Goal: Transaction & Acquisition: Download file/media

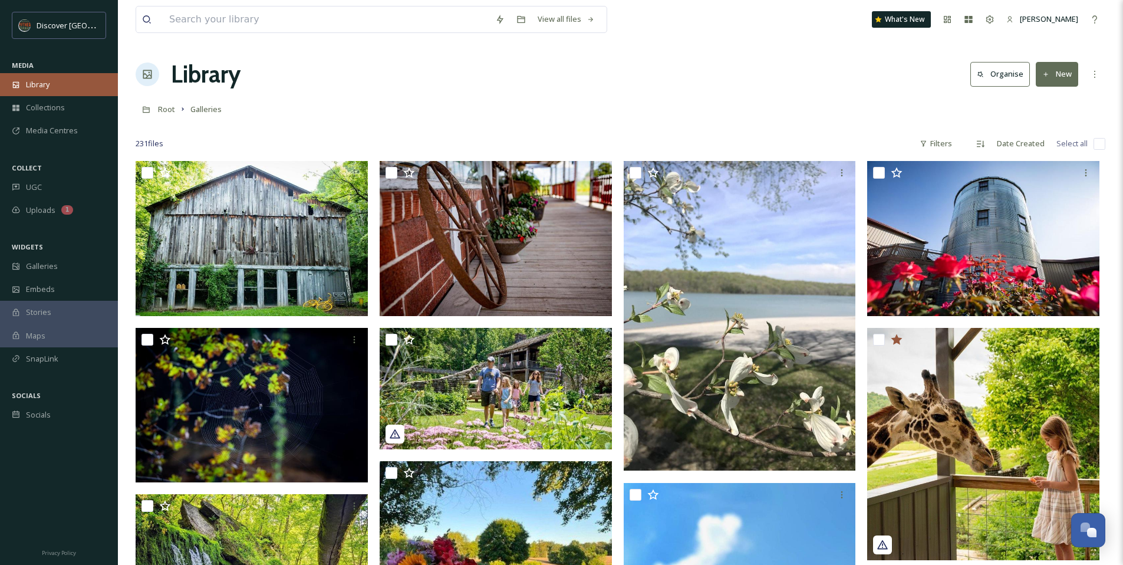
scroll to position [12292, 0]
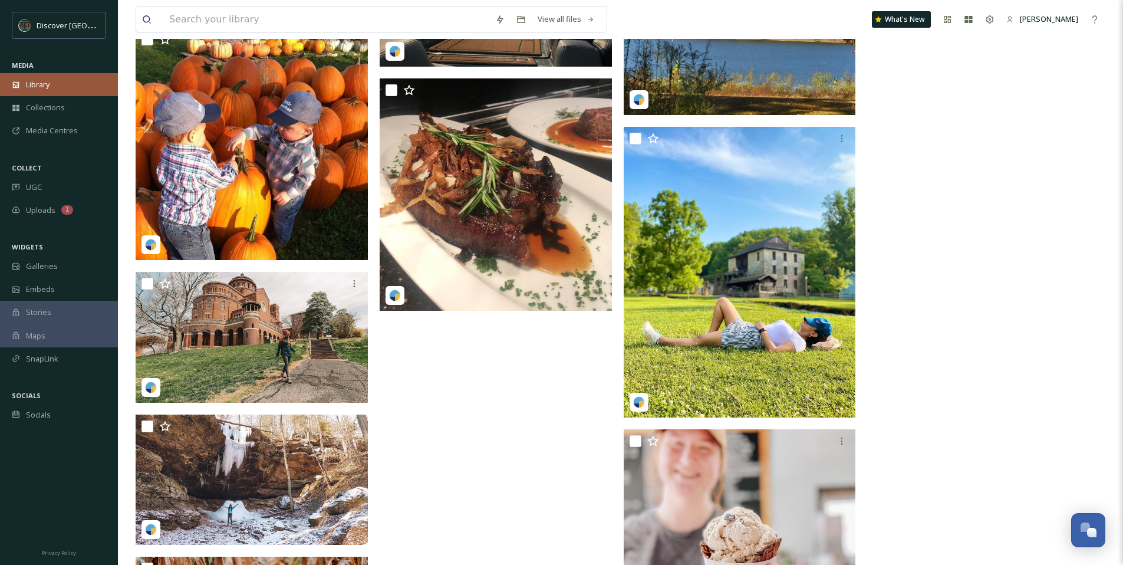
click at [47, 82] on span "Library" at bounding box center [38, 84] width 24 height 11
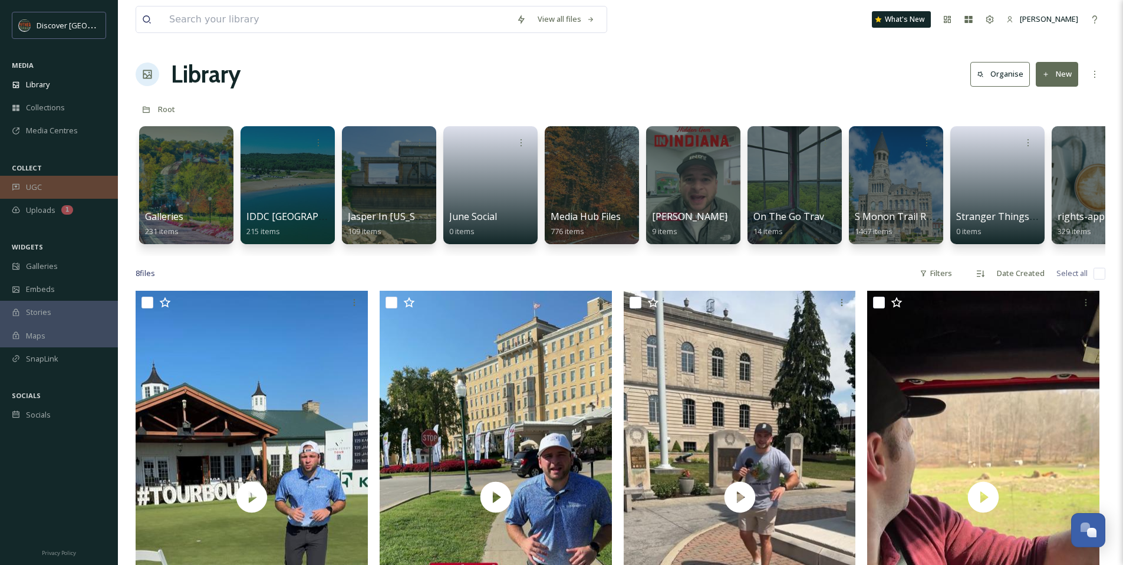
click at [77, 183] on div "UGC" at bounding box center [59, 187] width 118 height 23
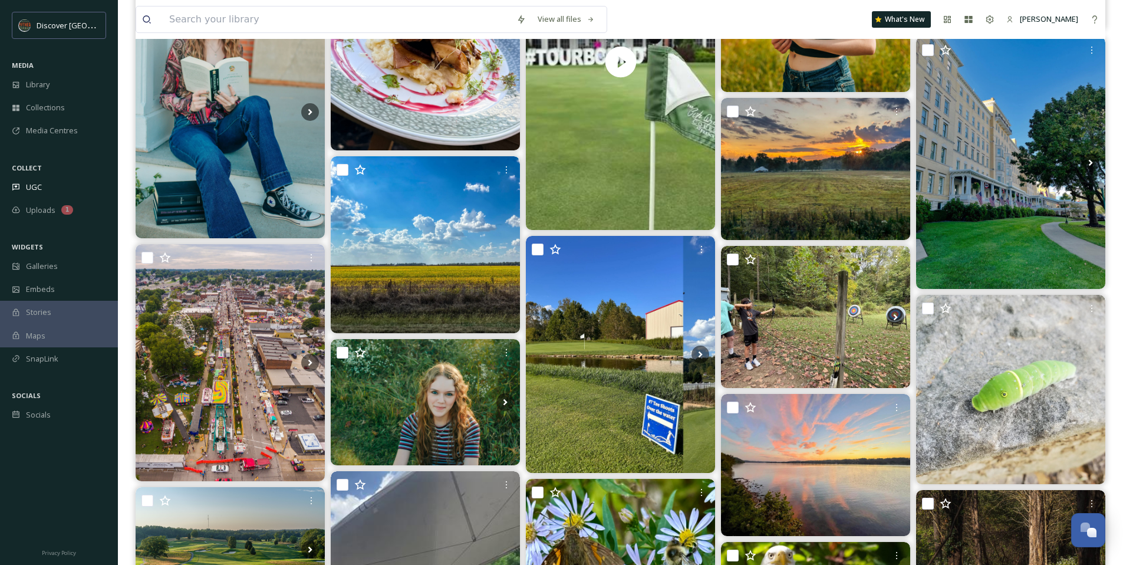
scroll to position [3887, 0]
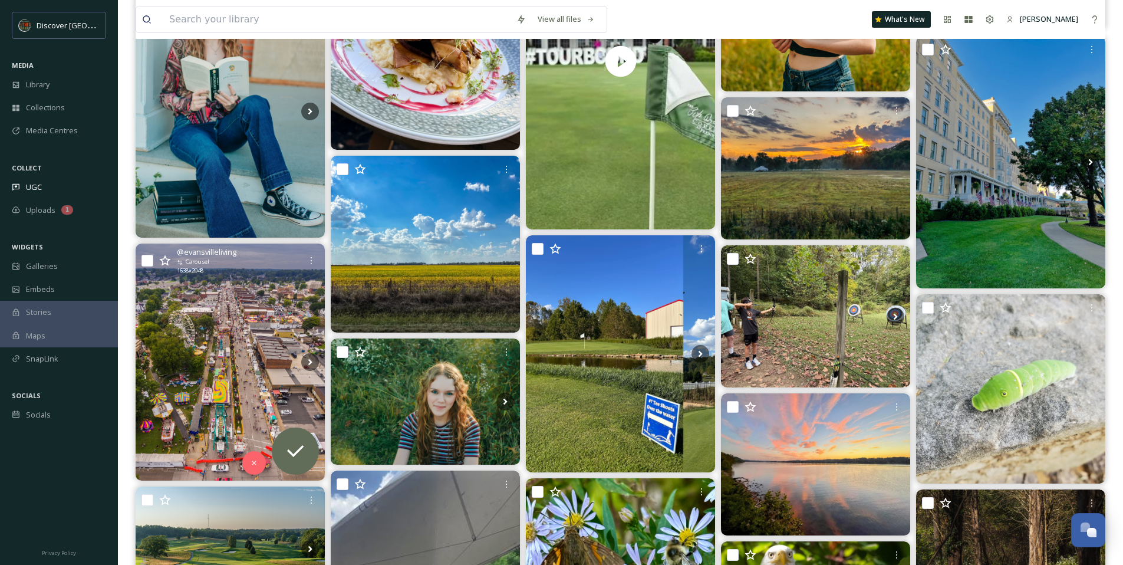
click at [246, 351] on img at bounding box center [230, 361] width 189 height 236
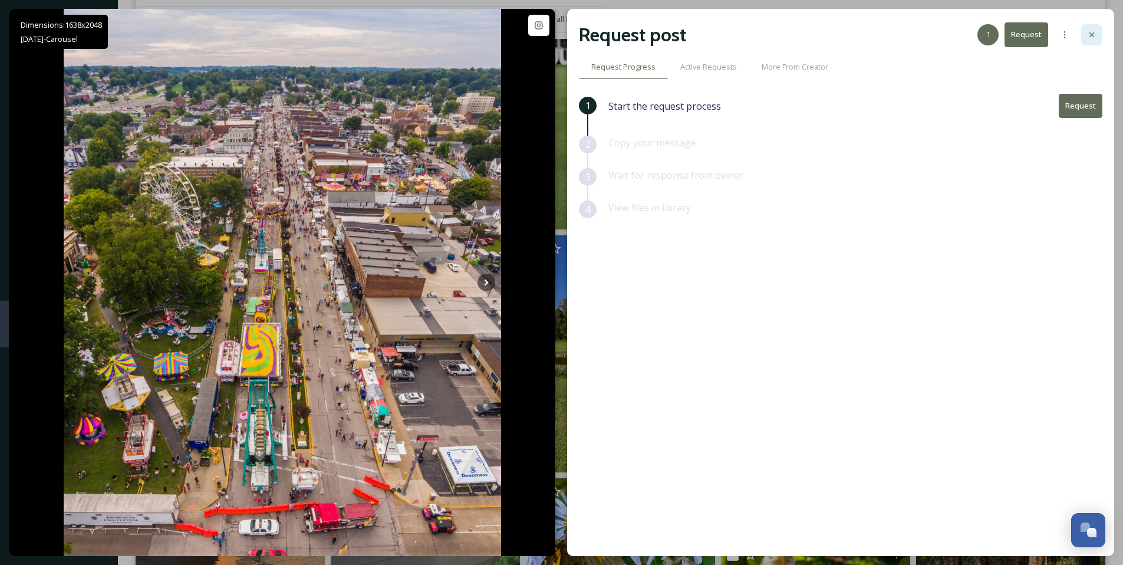
click at [1086, 28] on div at bounding box center [1091, 34] width 21 height 21
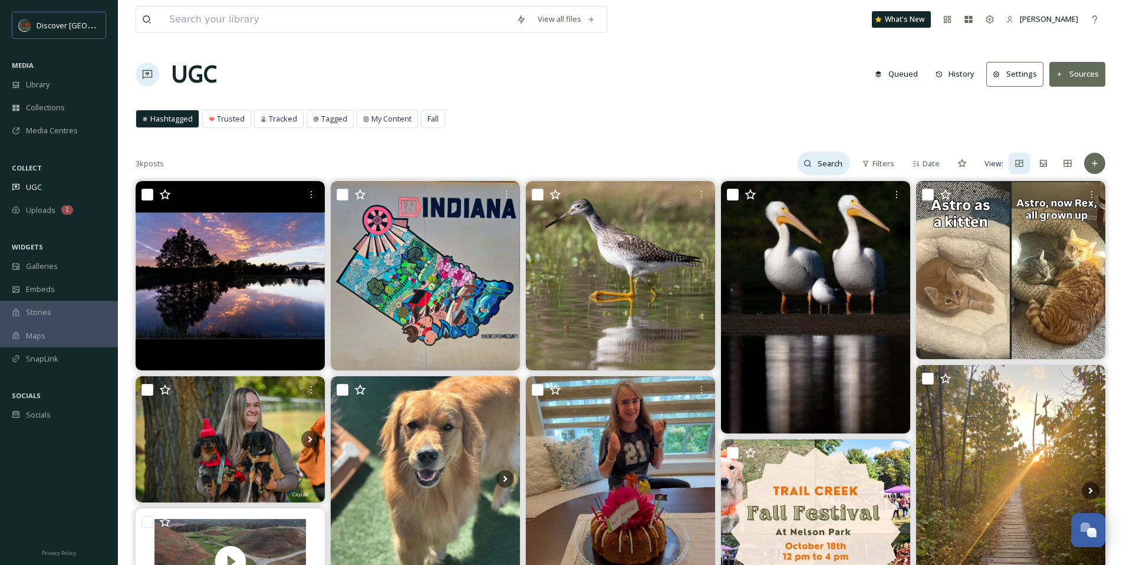
click at [827, 163] on input at bounding box center [831, 164] width 38 height 24
click at [798, 166] on input at bounding box center [806, 164] width 88 height 24
type input "family"
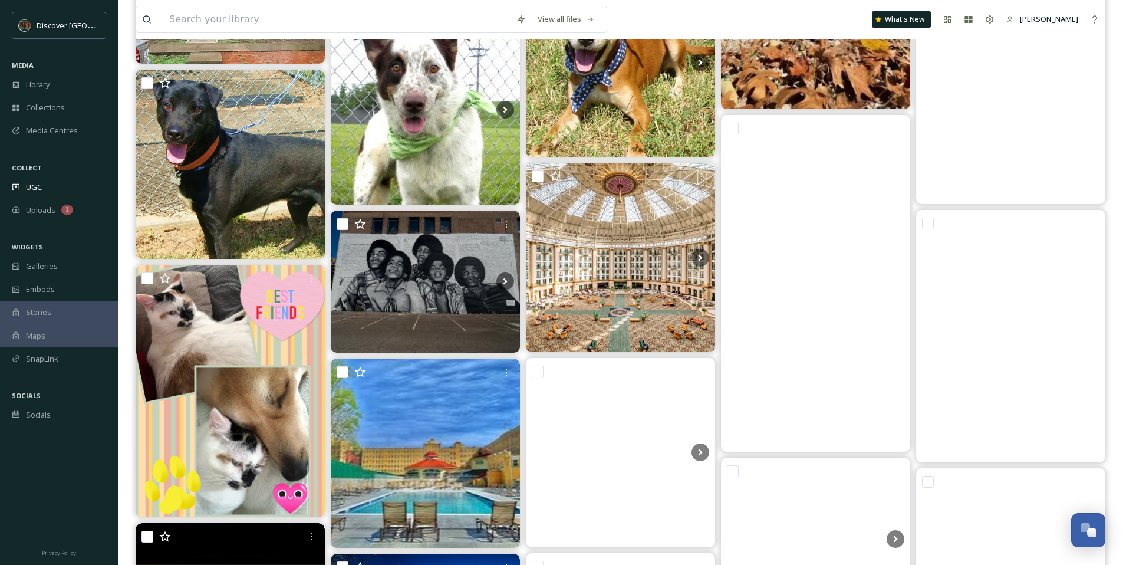
scroll to position [411, 0]
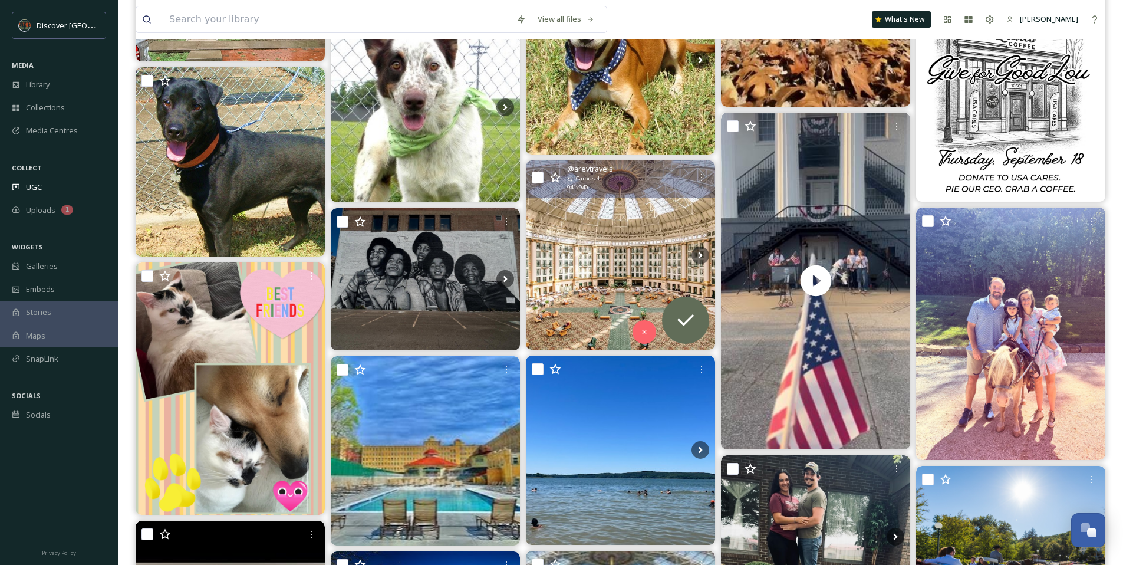
click at [590, 269] on img at bounding box center [620, 254] width 189 height 189
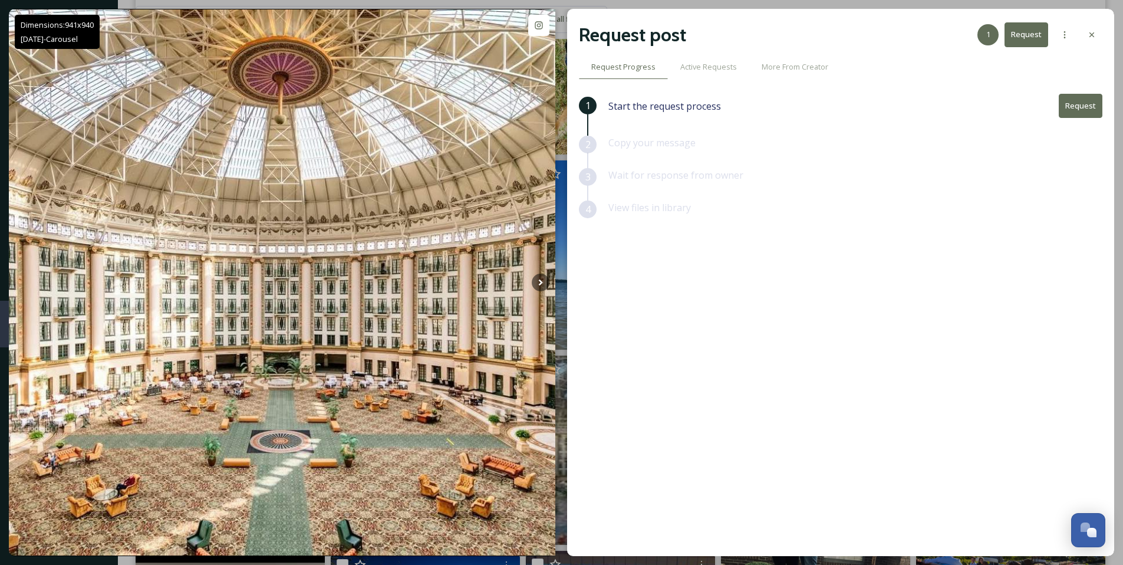
click at [1092, 36] on icon at bounding box center [1091, 34] width 9 height 9
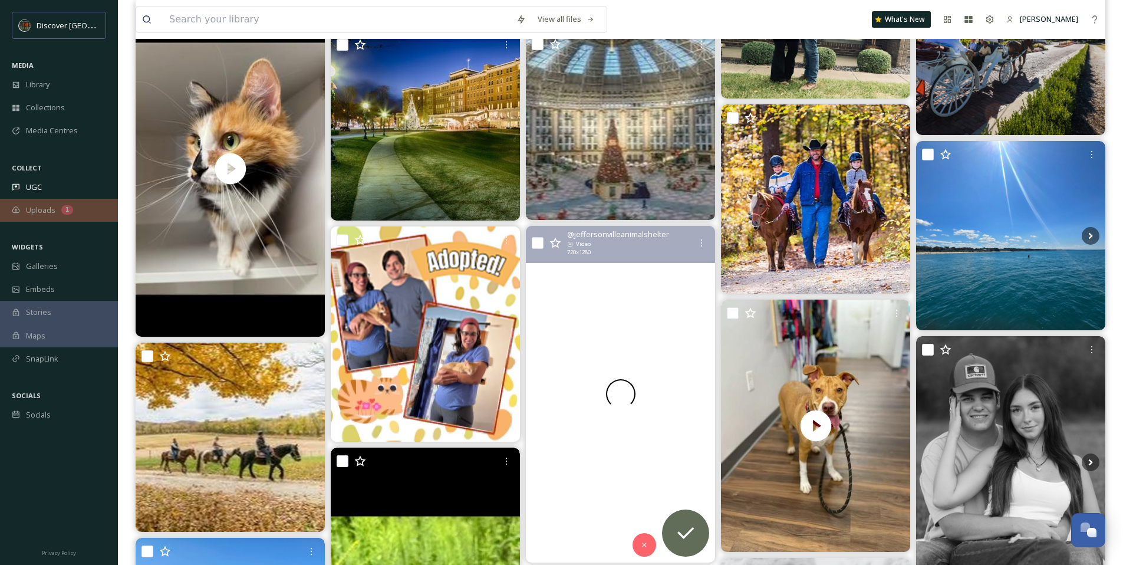
scroll to position [930, 0]
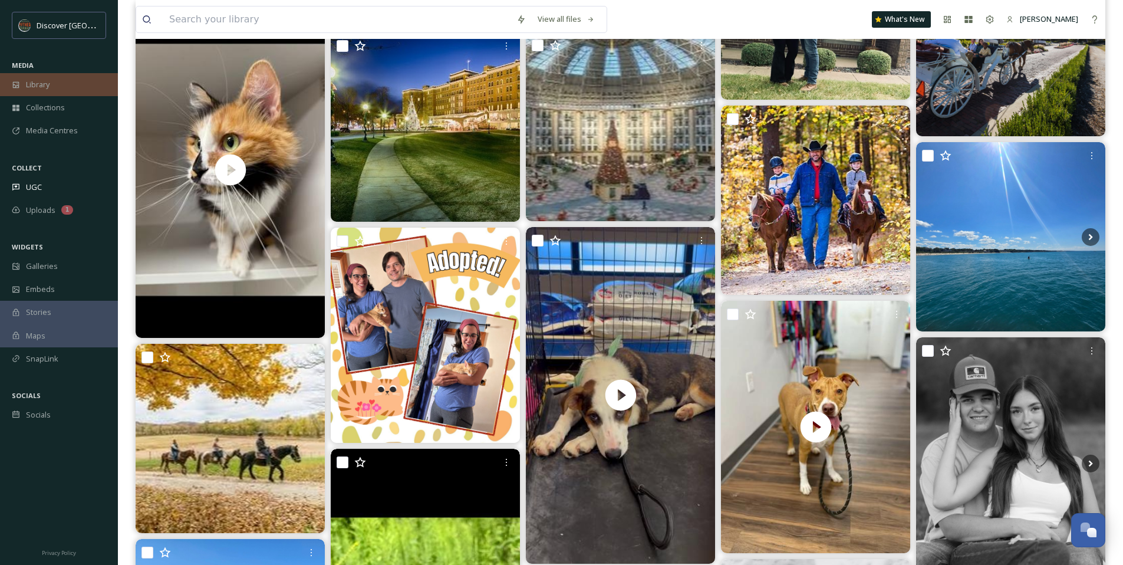
click at [37, 83] on span "Library" at bounding box center [38, 84] width 24 height 11
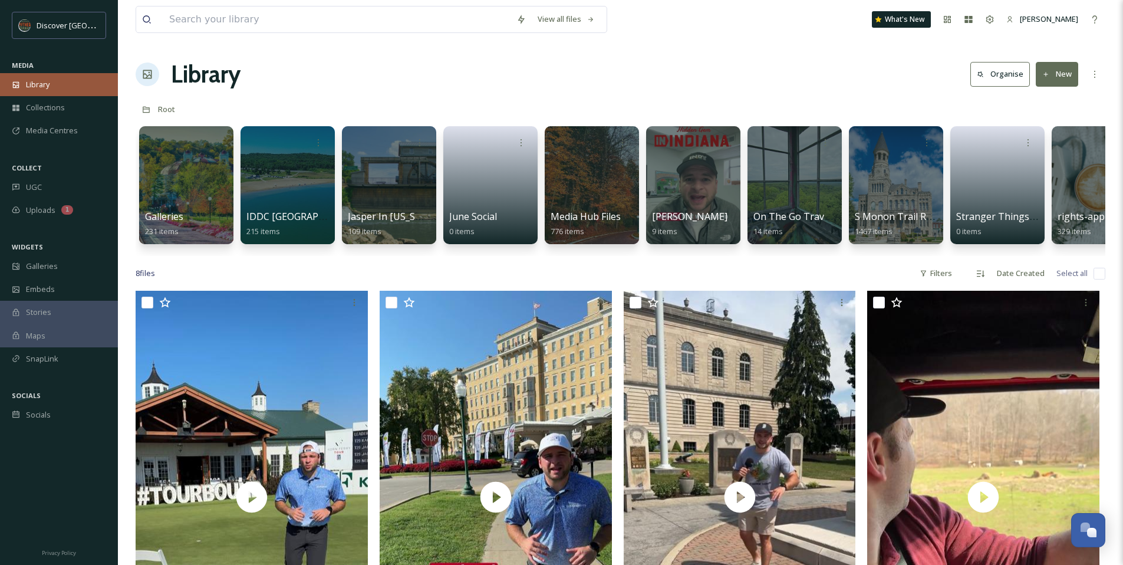
click at [64, 87] on div "Library" at bounding box center [59, 84] width 118 height 23
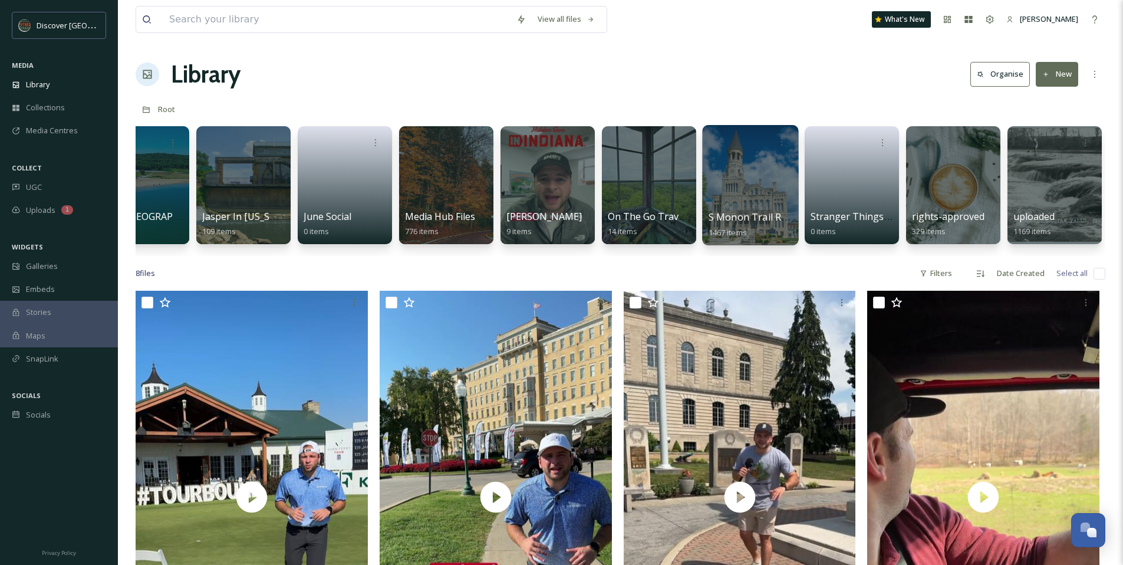
click at [718, 142] on div at bounding box center [751, 142] width 84 height 22
click at [738, 177] on div at bounding box center [750, 185] width 96 height 120
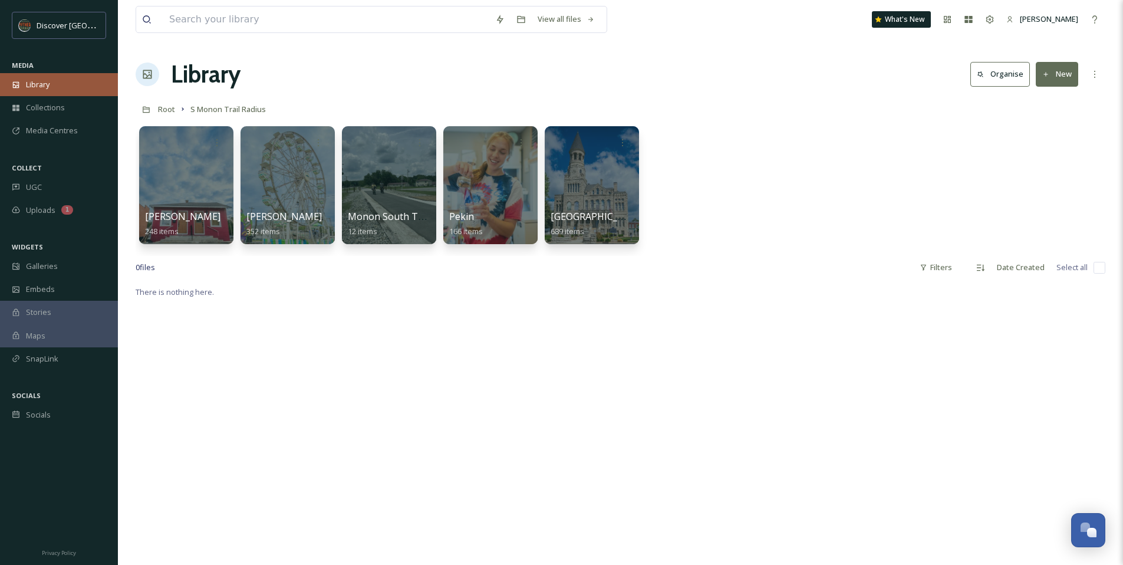
click at [37, 89] on span "Library" at bounding box center [38, 84] width 24 height 11
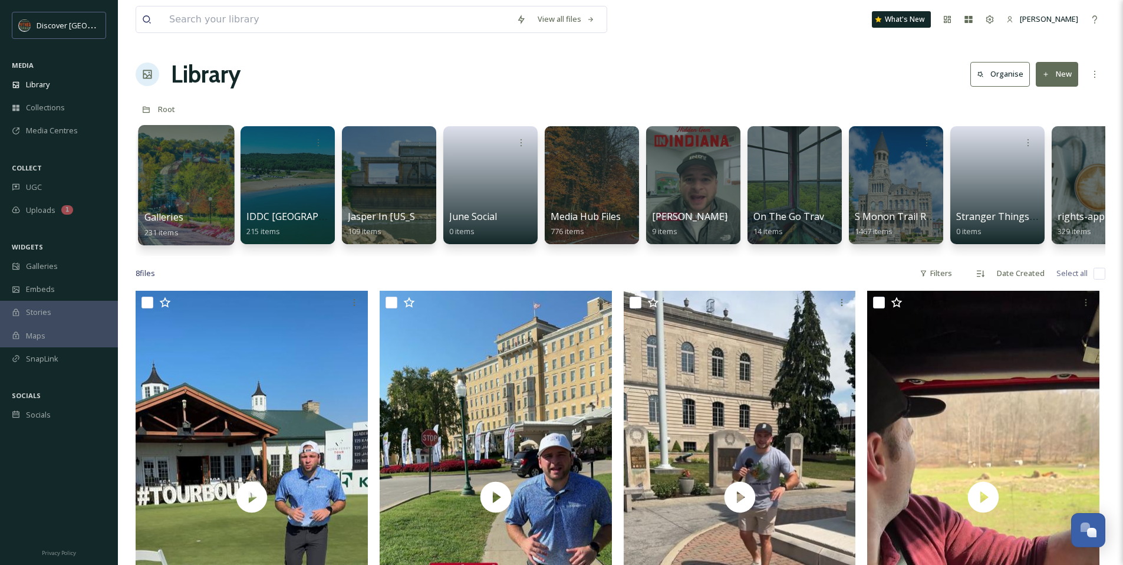
click at [158, 150] on div at bounding box center [186, 142] width 84 height 22
click at [196, 189] on div at bounding box center [186, 185] width 96 height 120
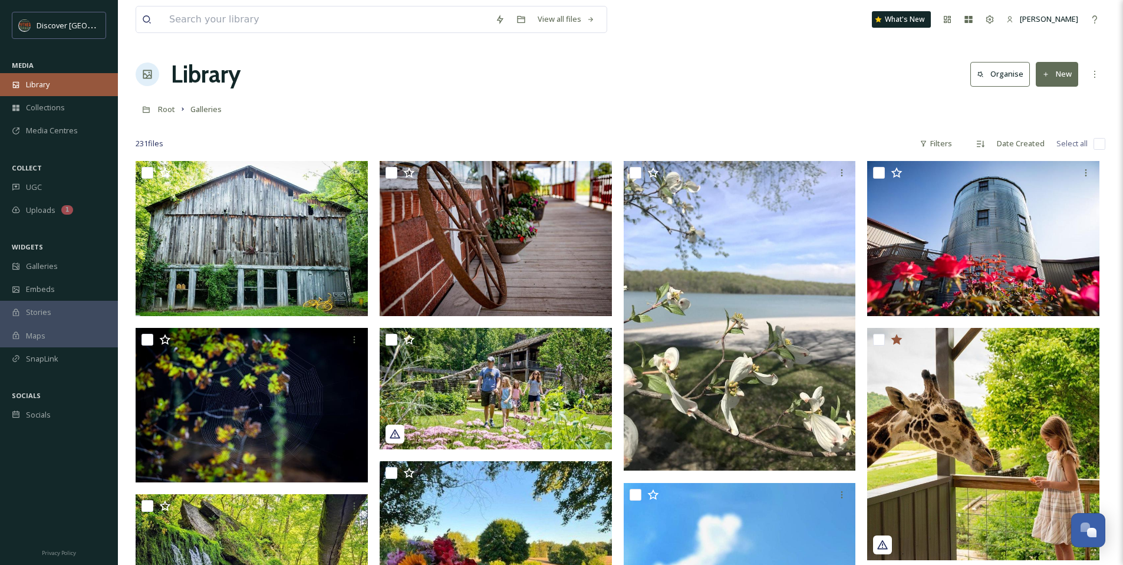
click at [55, 80] on div "Library" at bounding box center [59, 84] width 118 height 23
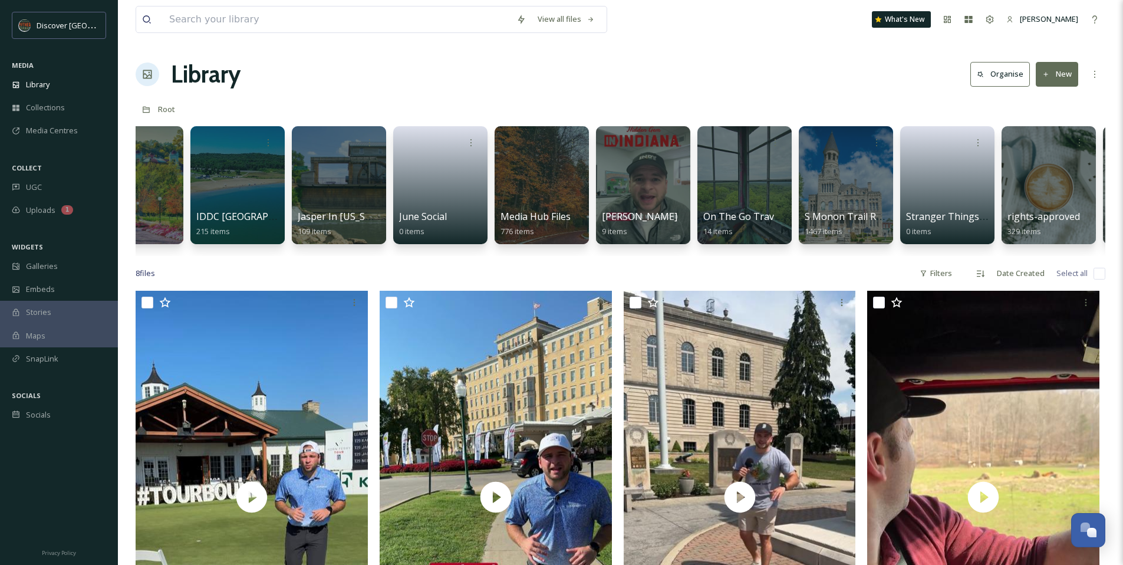
scroll to position [0, 146]
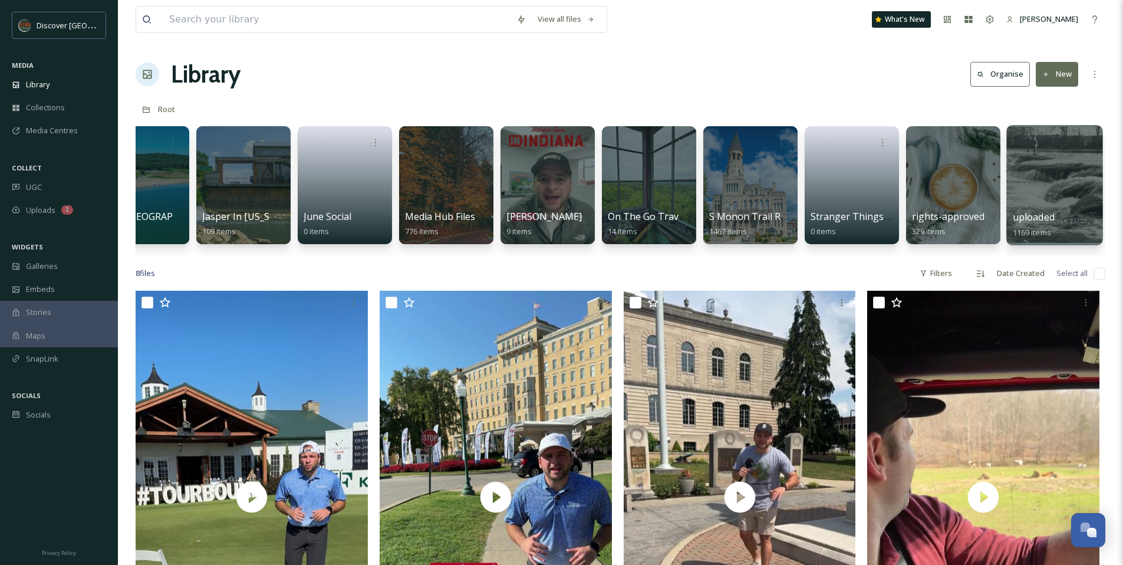
click at [1025, 173] on div at bounding box center [1054, 185] width 96 height 120
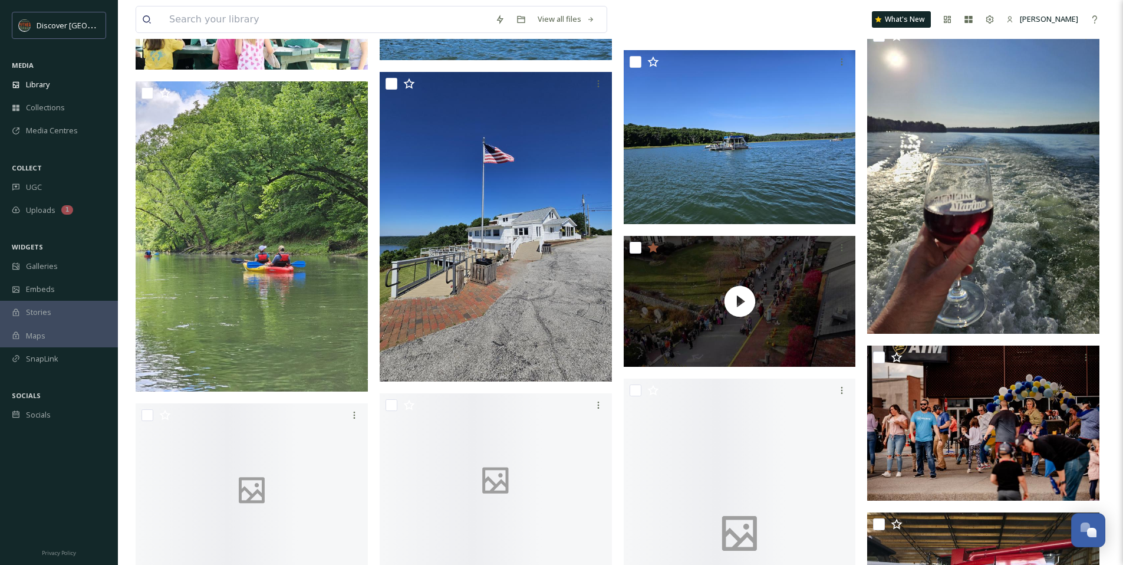
scroll to position [9478, 0]
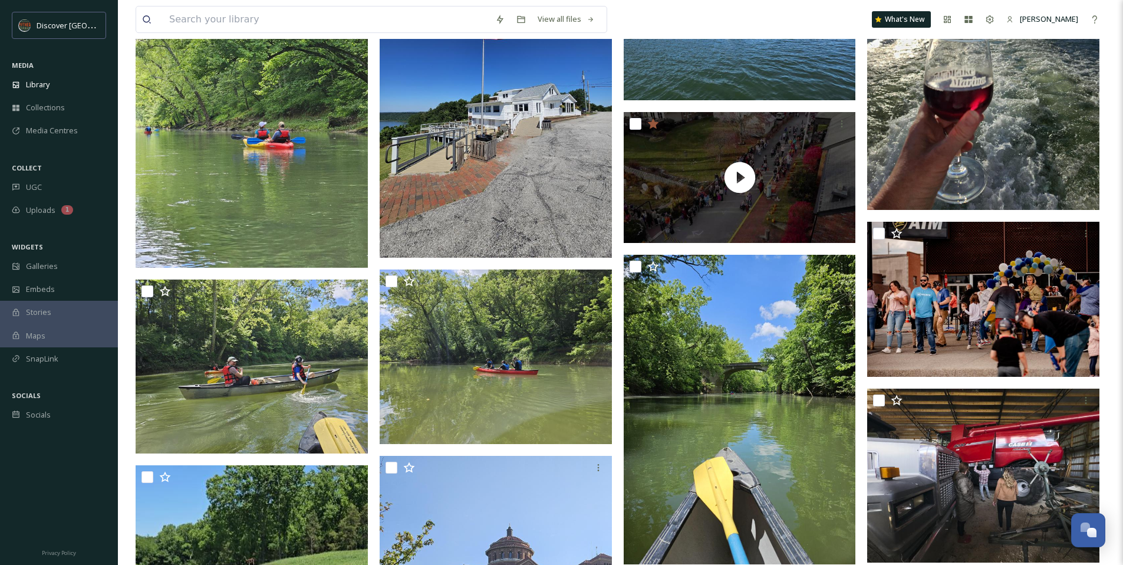
click at [79, 65] on div "MEDIA" at bounding box center [59, 65] width 118 height 15
click at [77, 73] on div "Library" at bounding box center [59, 84] width 118 height 23
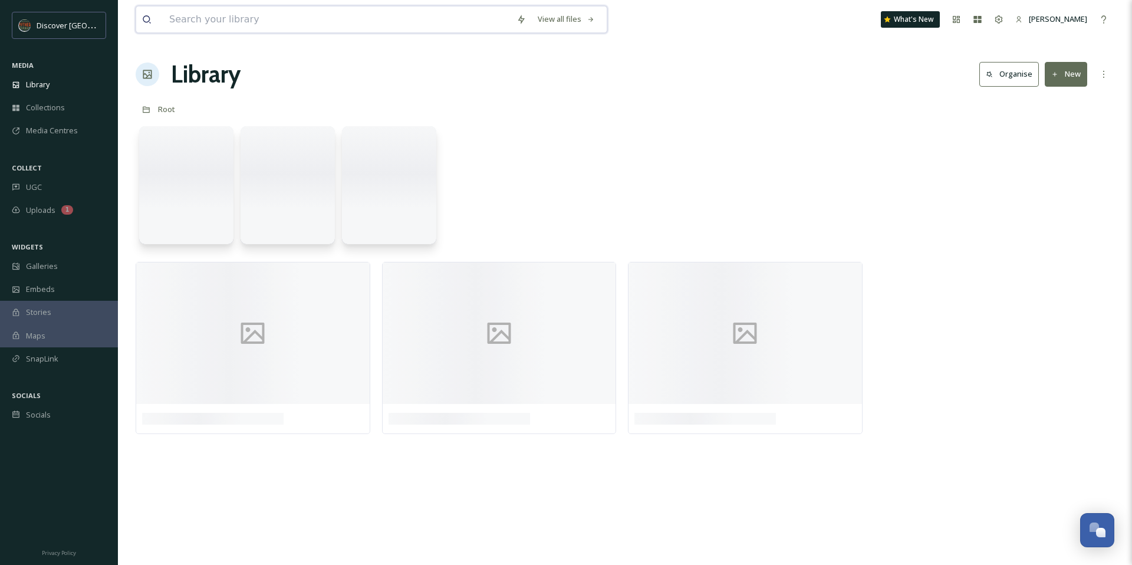
click at [207, 14] on input at bounding box center [336, 19] width 347 height 26
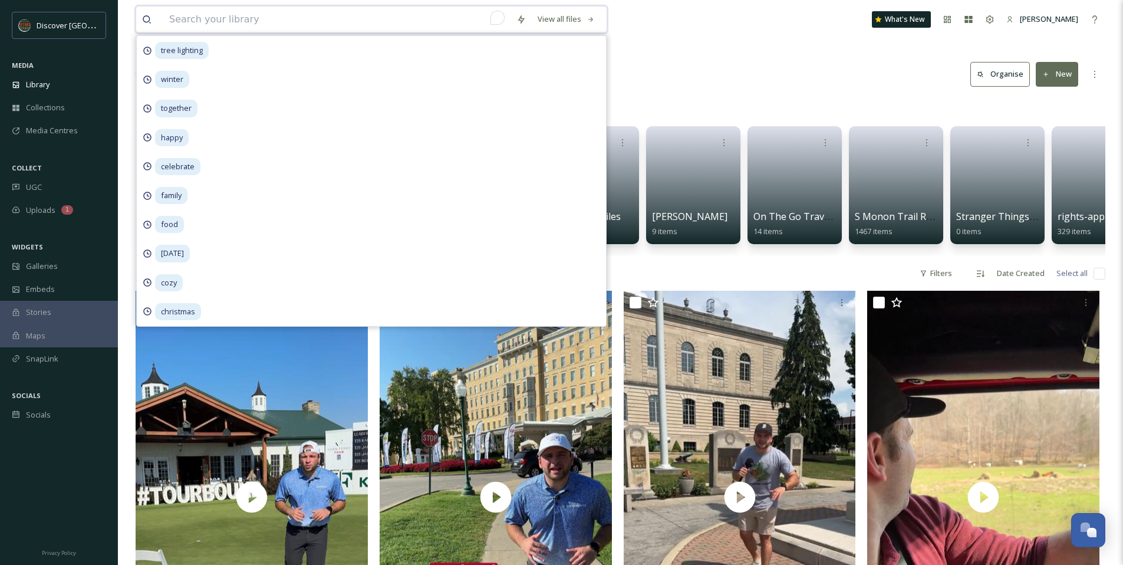
paste input "[PERSON_NAME]"
type input "[PERSON_NAME]"
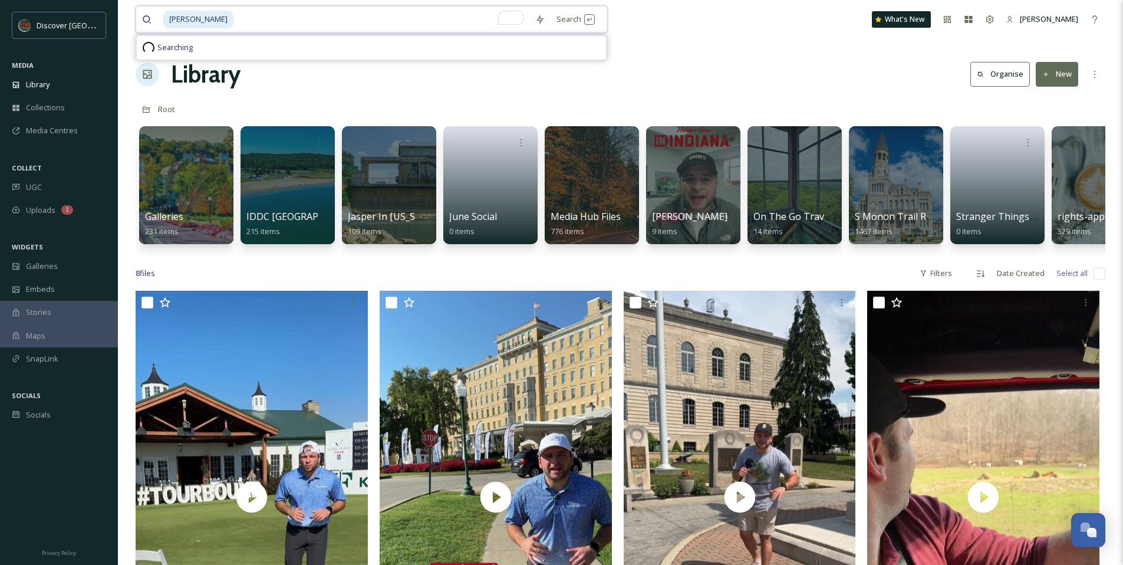
click at [259, 19] on input "To enrich screen reader interactions, please activate Accessibility in Grammarl…" at bounding box center [382, 19] width 295 height 26
type input "S"
type input "a"
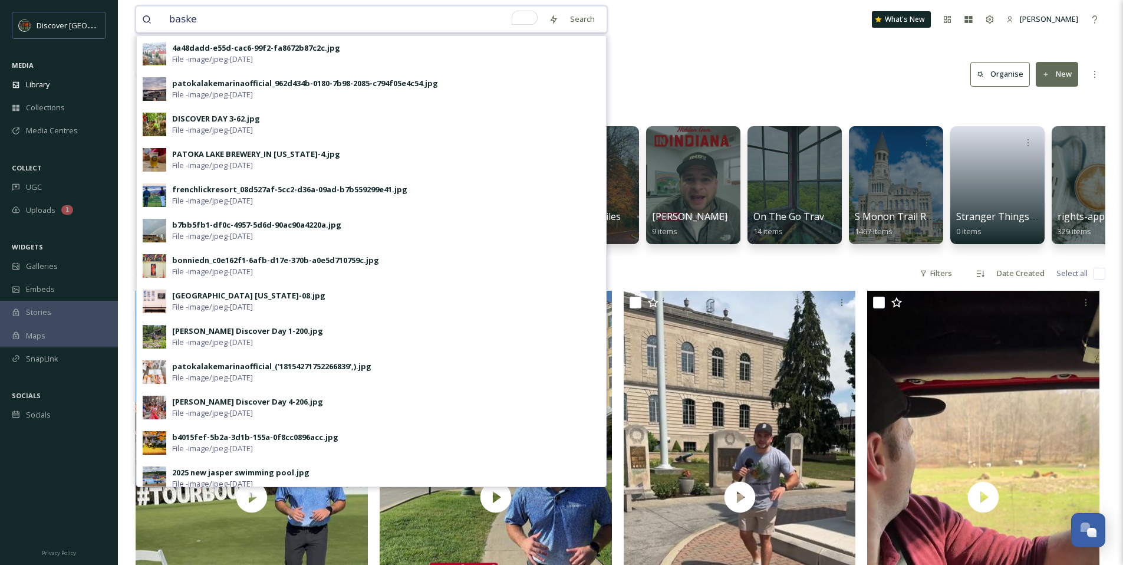
type input "basket"
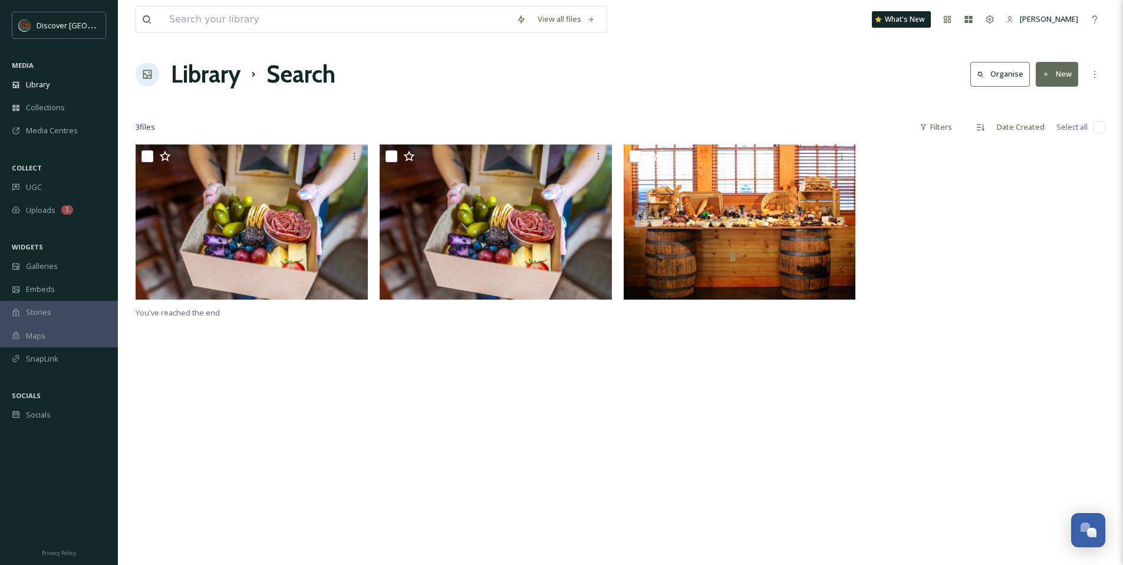
click at [558, 98] on div at bounding box center [621, 104] width 970 height 12
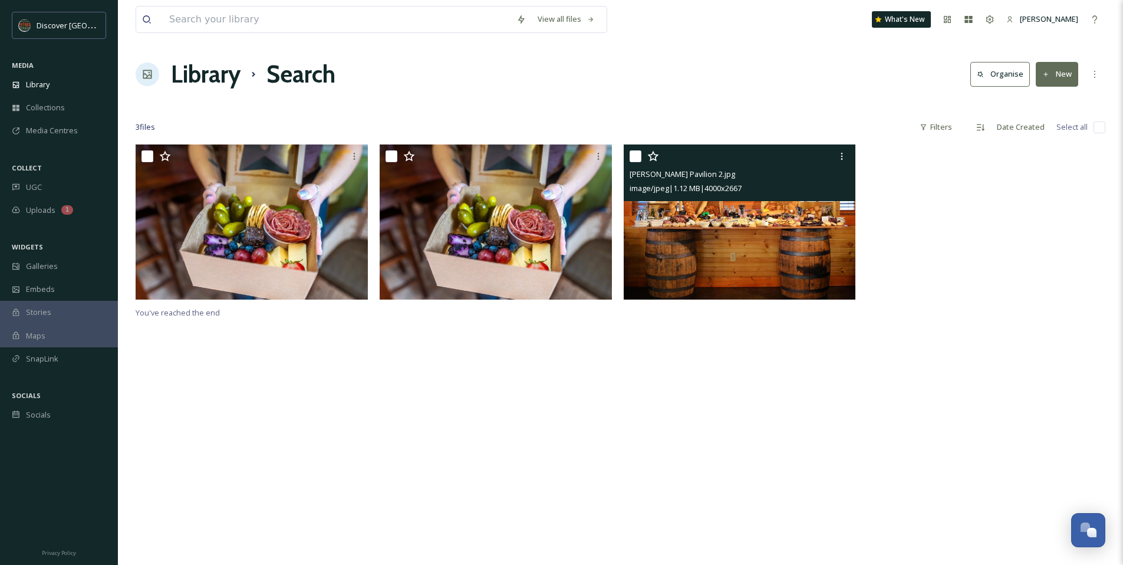
click at [755, 218] on img at bounding box center [740, 221] width 232 height 155
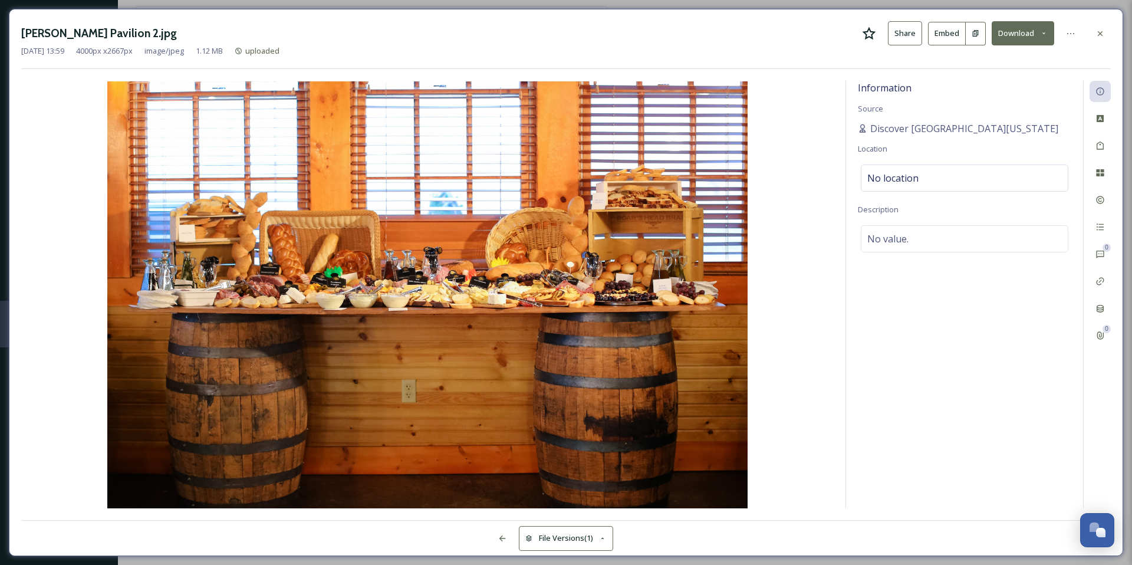
click at [870, 32] on icon at bounding box center [869, 34] width 14 height 14
click at [1103, 37] on icon at bounding box center [1099, 33] width 9 height 9
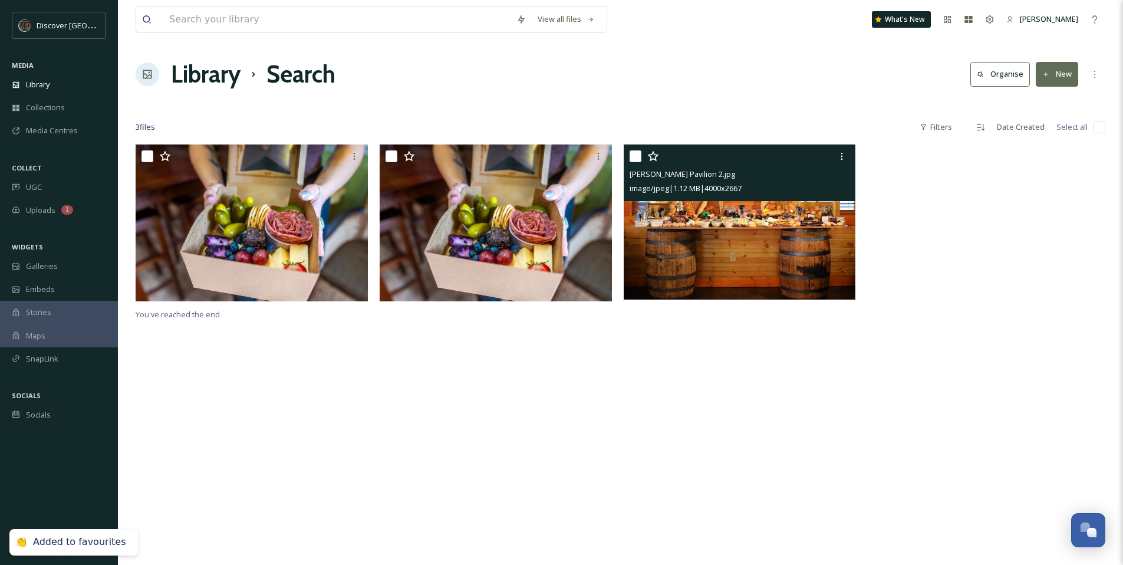
click at [734, 62] on div "Library Search Organise New" at bounding box center [621, 74] width 970 height 35
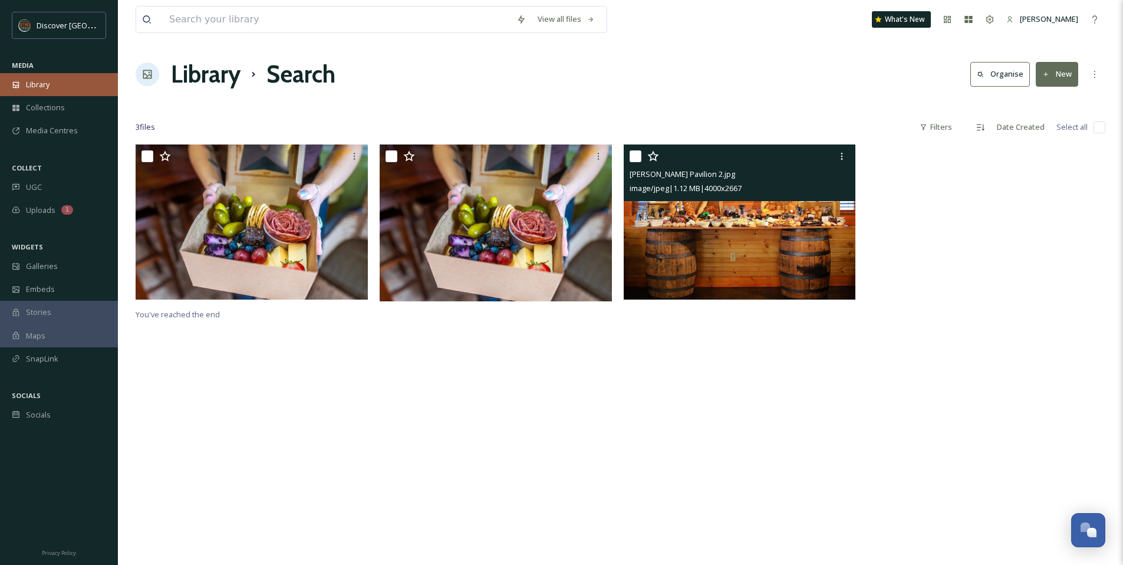
click at [46, 89] on span "Library" at bounding box center [38, 84] width 24 height 11
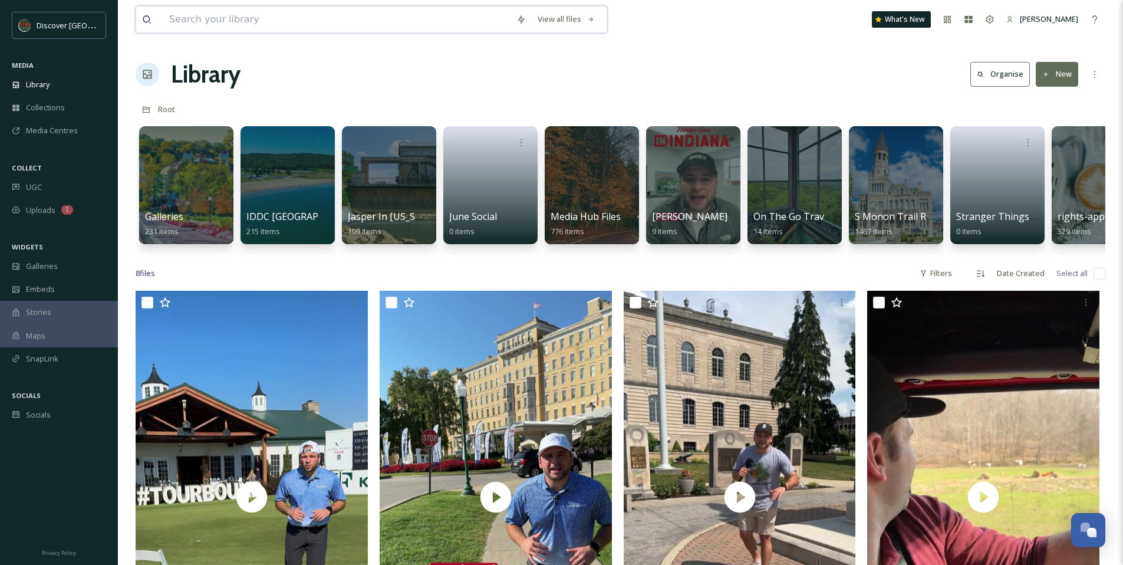
click at [198, 27] on input at bounding box center [336, 19] width 347 height 26
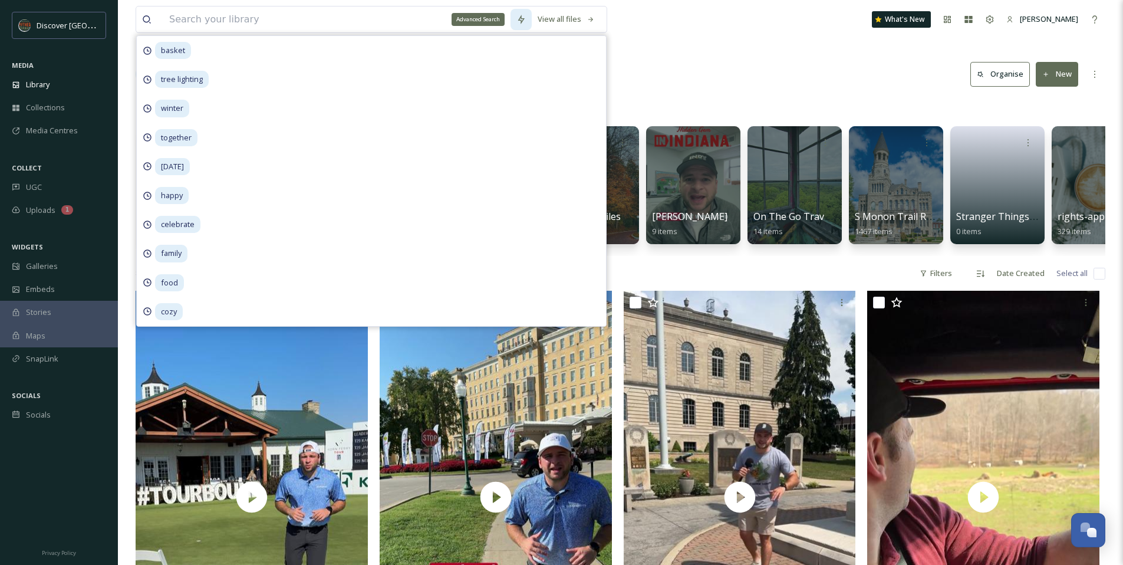
click at [519, 24] on icon at bounding box center [520, 19] width 9 height 9
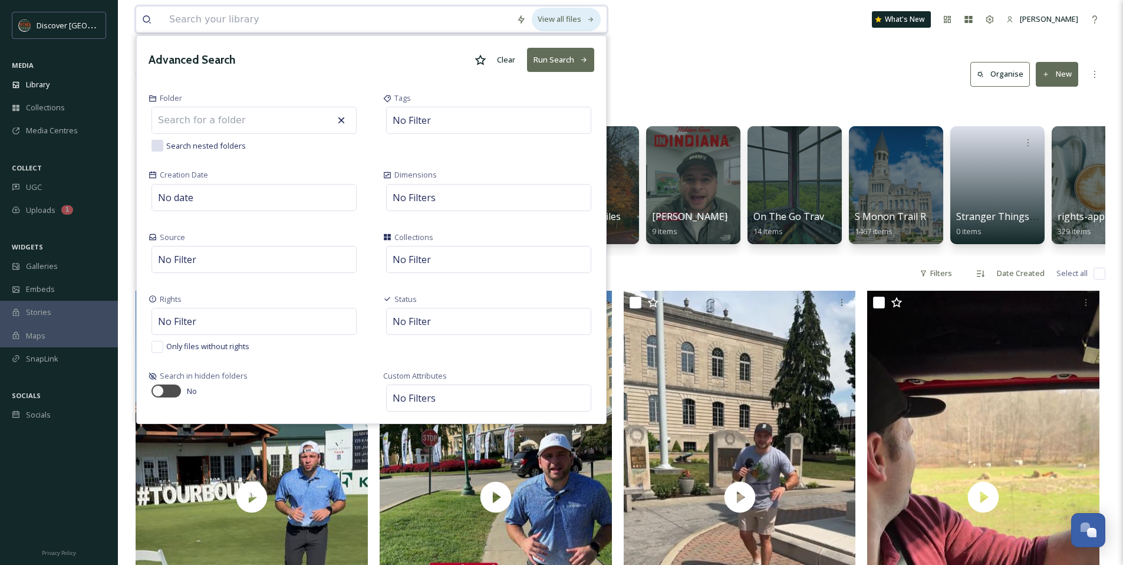
click at [573, 21] on div "View all files" at bounding box center [566, 19] width 69 height 23
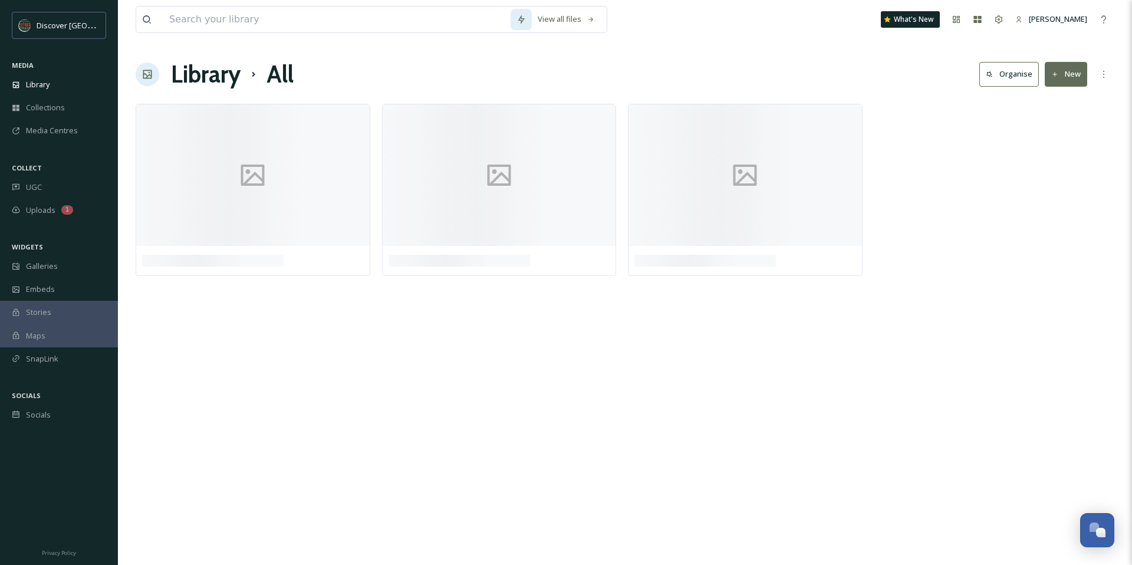
click at [520, 21] on icon at bounding box center [520, 19] width 9 height 9
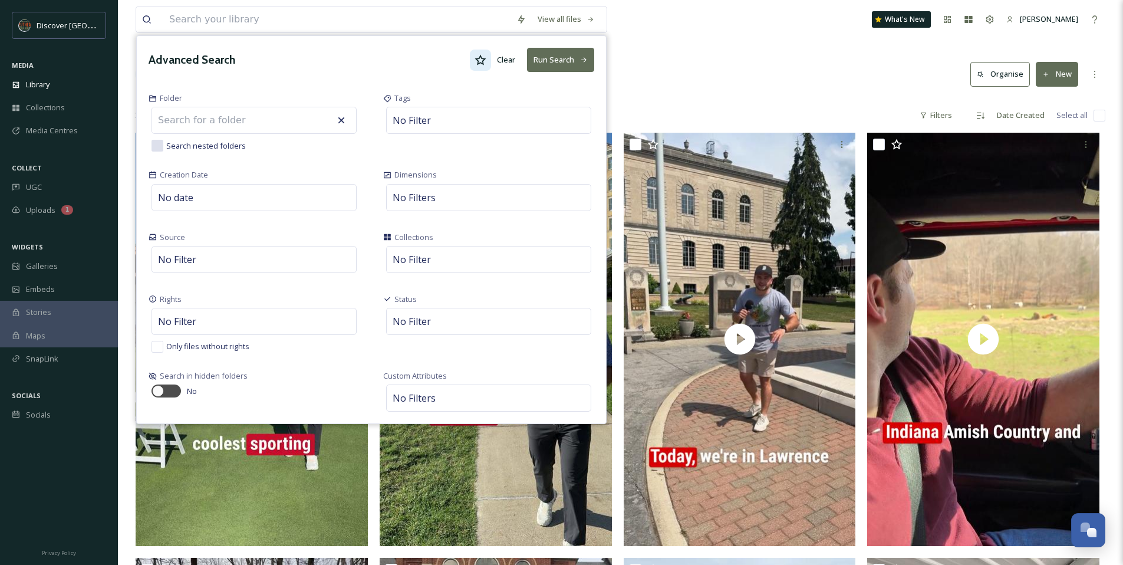
click at [484, 60] on icon at bounding box center [481, 60] width 12 height 12
click at [578, 62] on button "Run Search" at bounding box center [560, 60] width 67 height 24
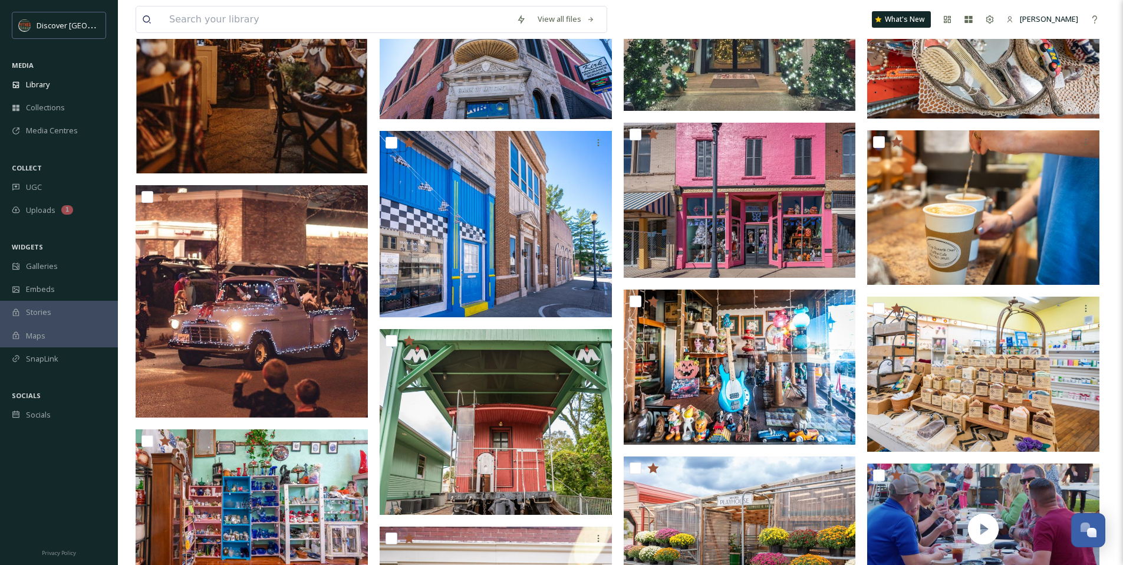
scroll to position [540, 0]
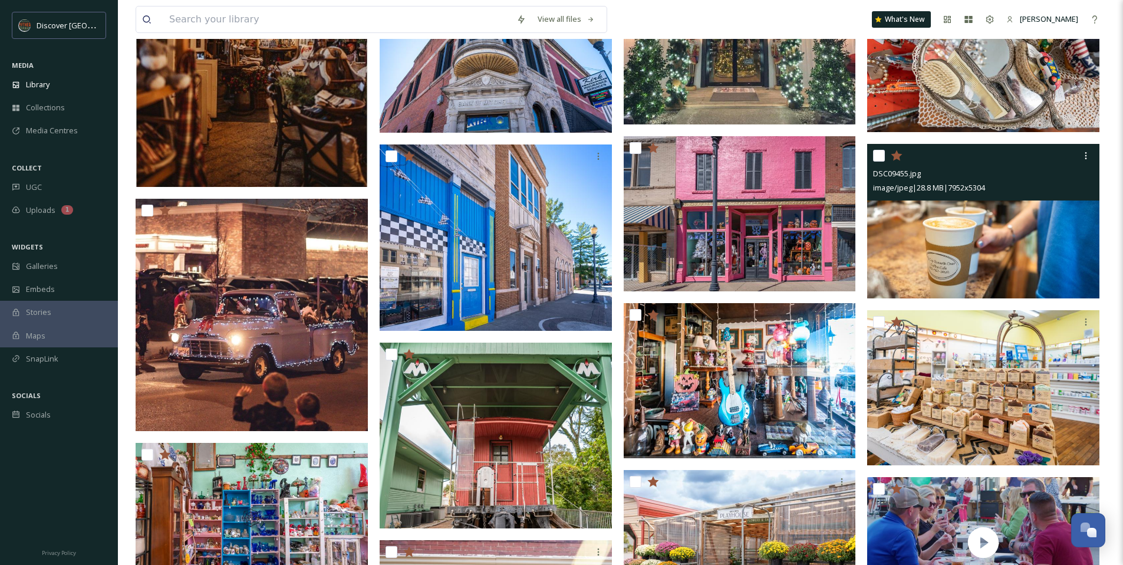
click at [932, 262] on img at bounding box center [983, 221] width 232 height 155
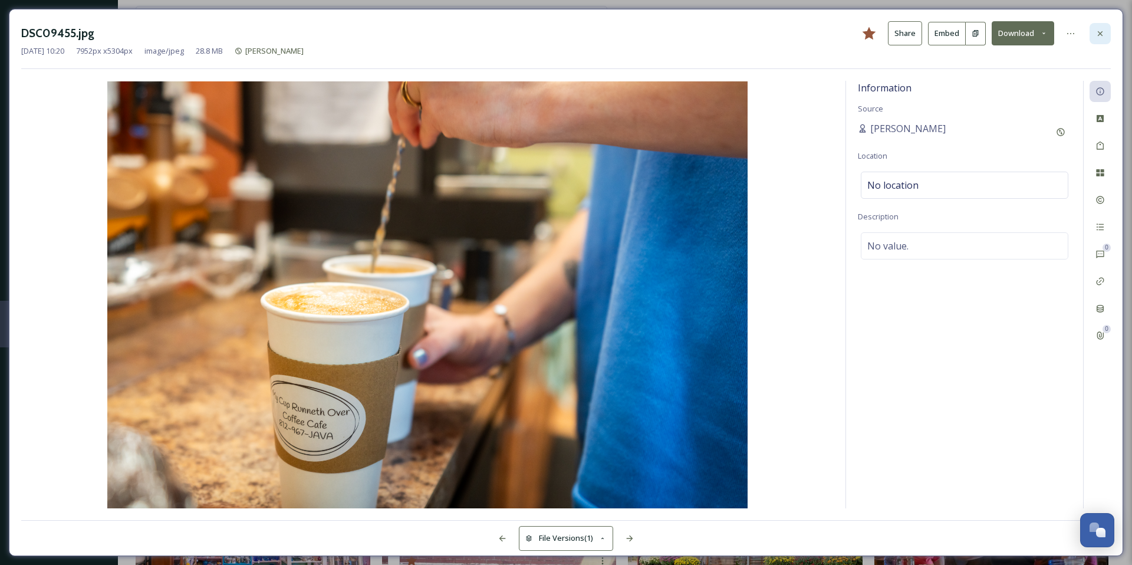
click at [1098, 35] on icon at bounding box center [1100, 33] width 5 height 5
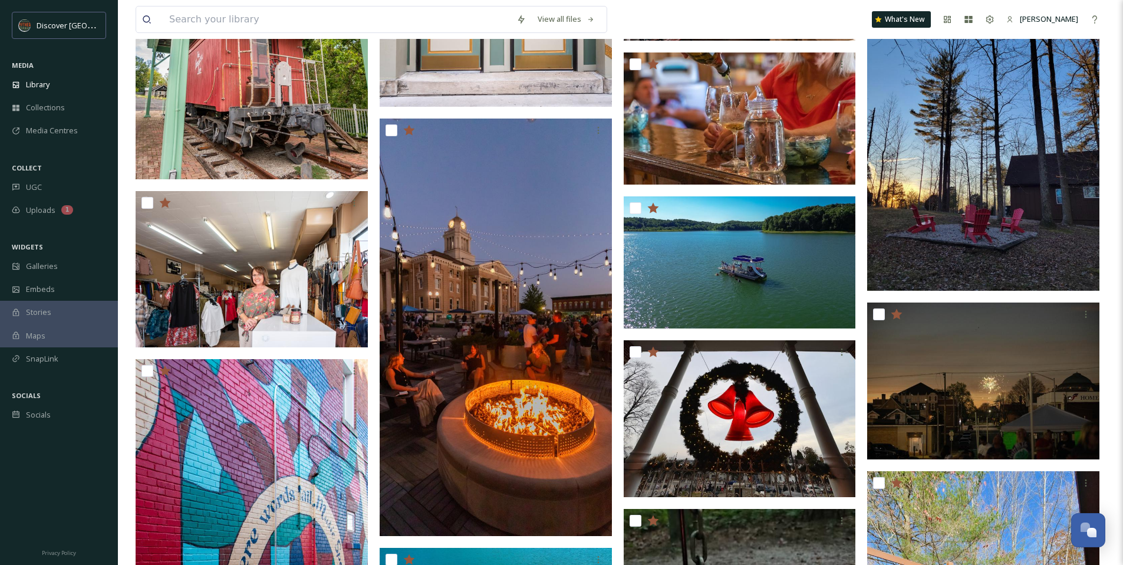
scroll to position [1365, 0]
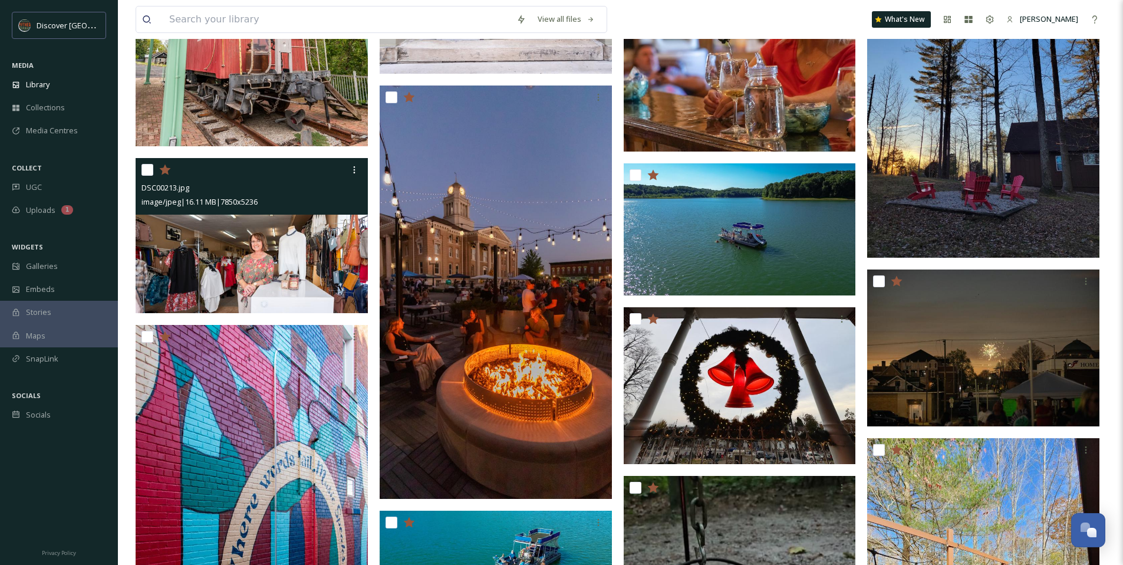
click at [239, 231] on img at bounding box center [252, 235] width 232 height 155
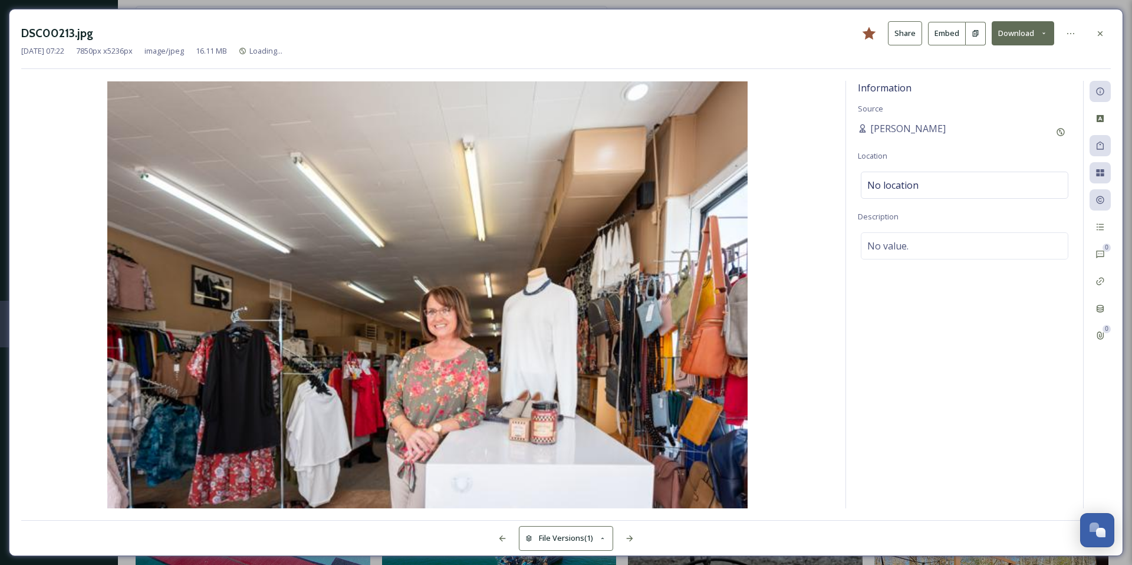
click at [1100, 38] on div at bounding box center [1100, 33] width 21 height 21
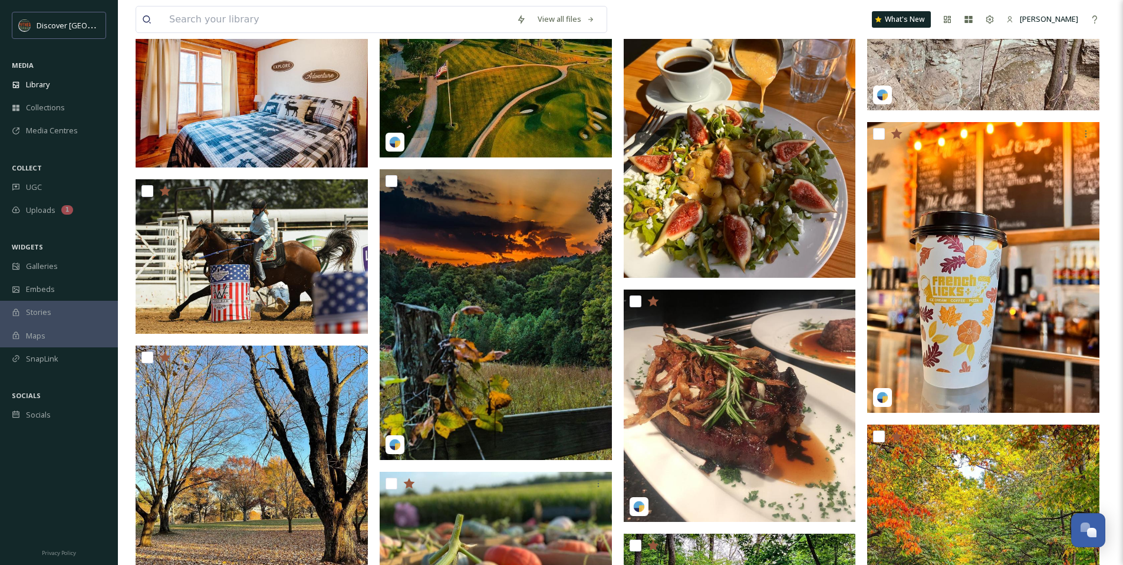
scroll to position [2887, 0]
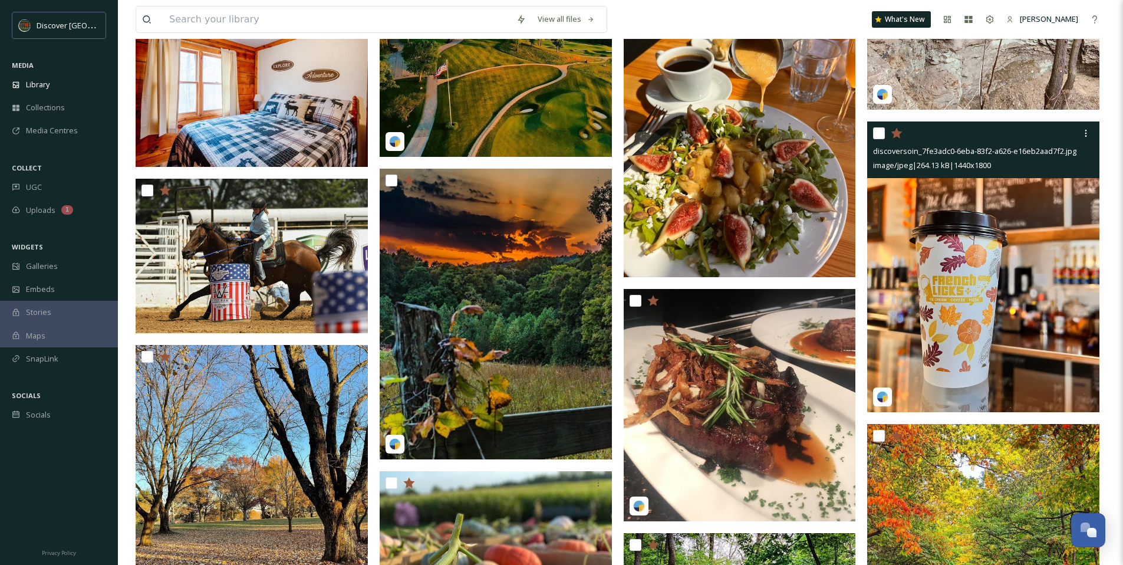
click at [939, 264] on img at bounding box center [983, 266] width 232 height 291
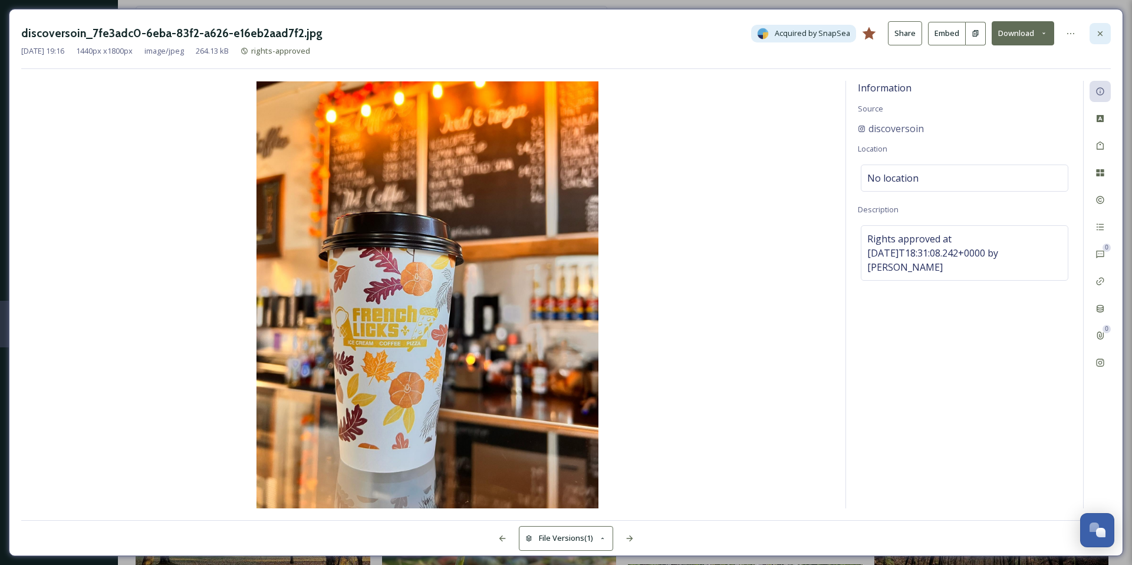
click at [1107, 31] on div at bounding box center [1100, 33] width 21 height 21
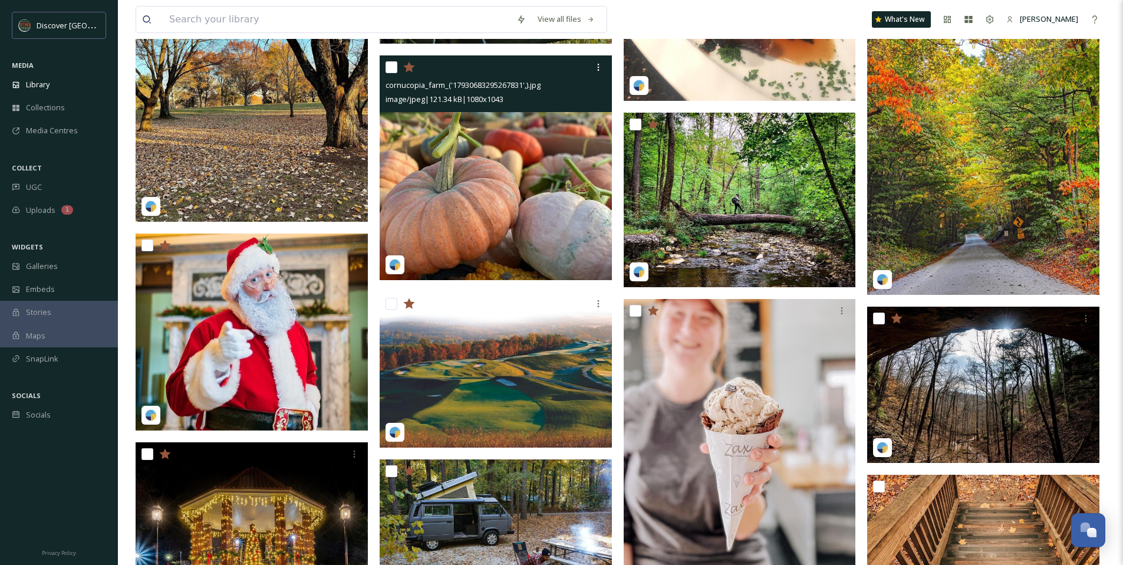
scroll to position [3334, 0]
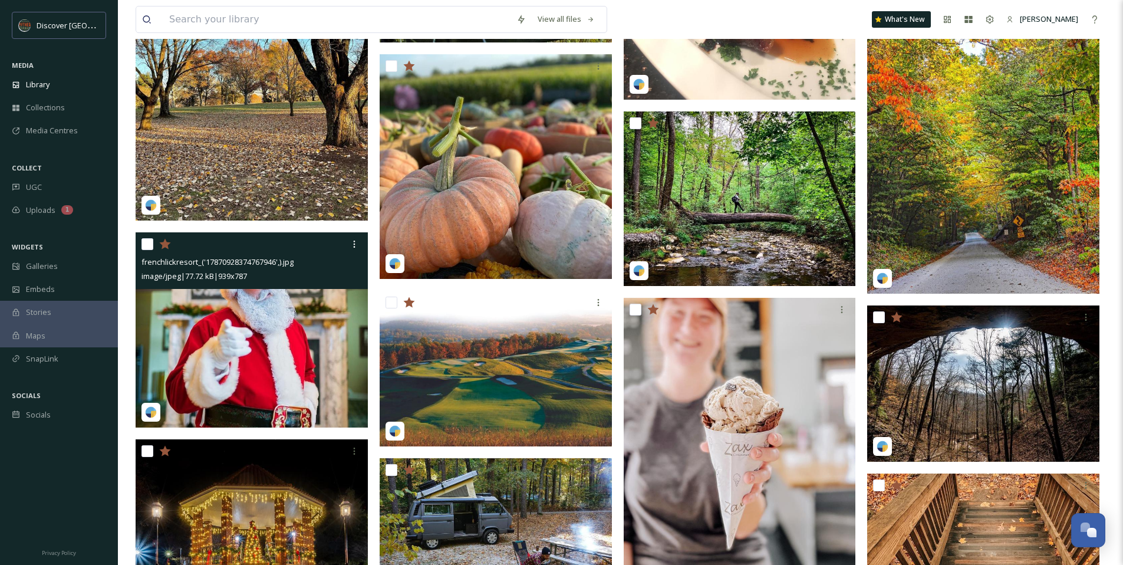
click at [296, 314] on img at bounding box center [252, 329] width 232 height 195
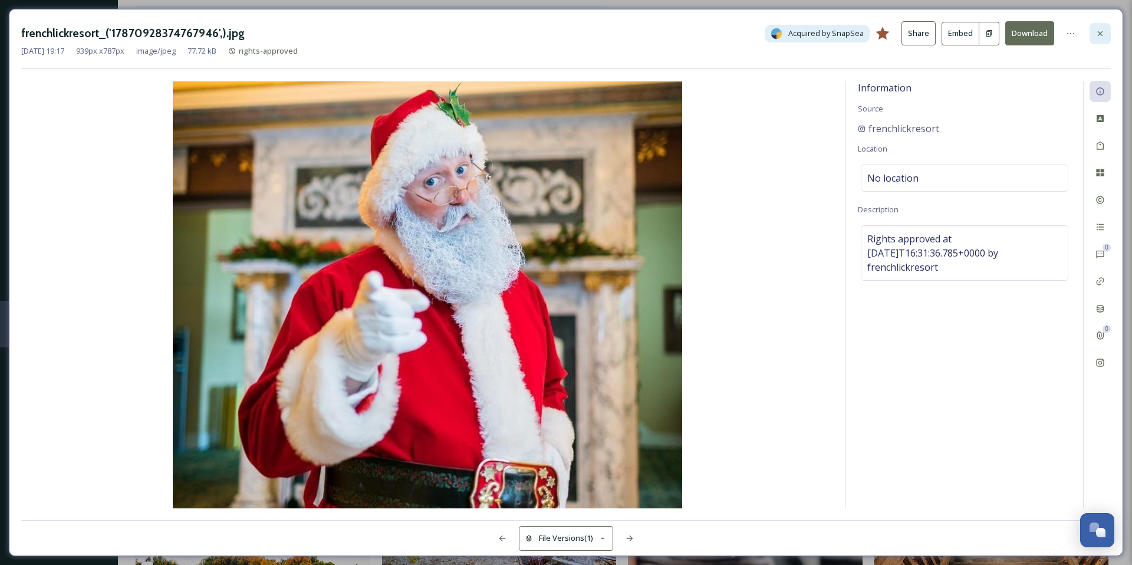
click at [1104, 39] on div at bounding box center [1100, 33] width 21 height 21
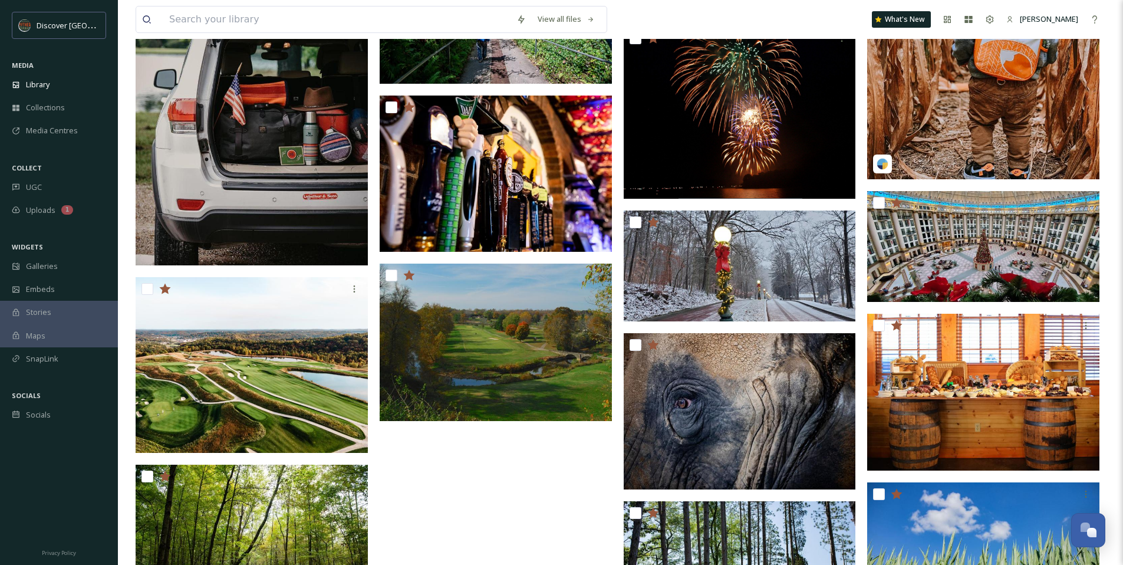
scroll to position [4623, 0]
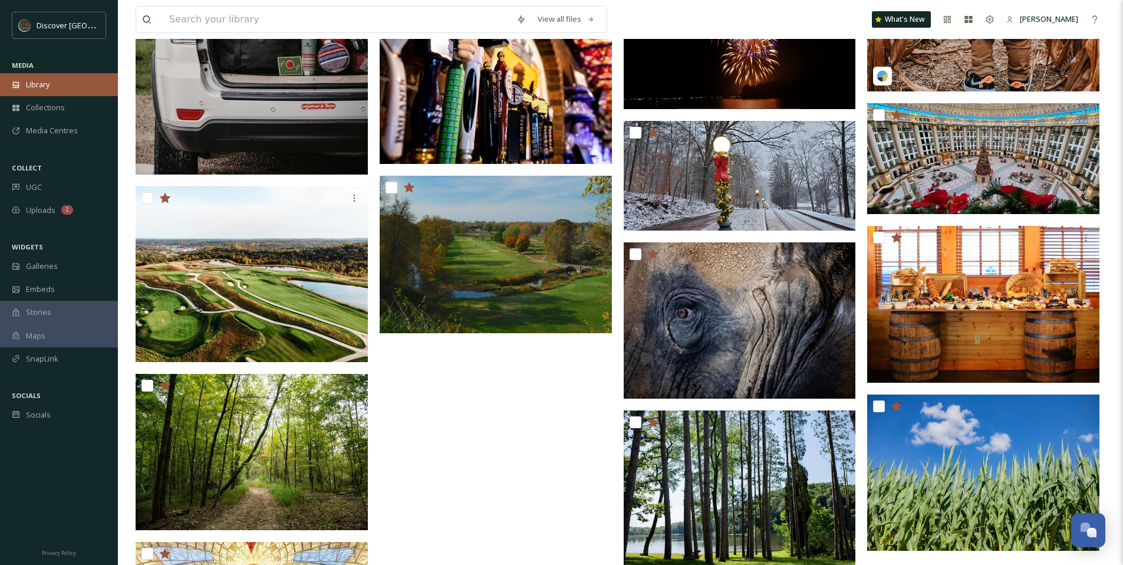
click at [41, 89] on span "Library" at bounding box center [38, 84] width 24 height 11
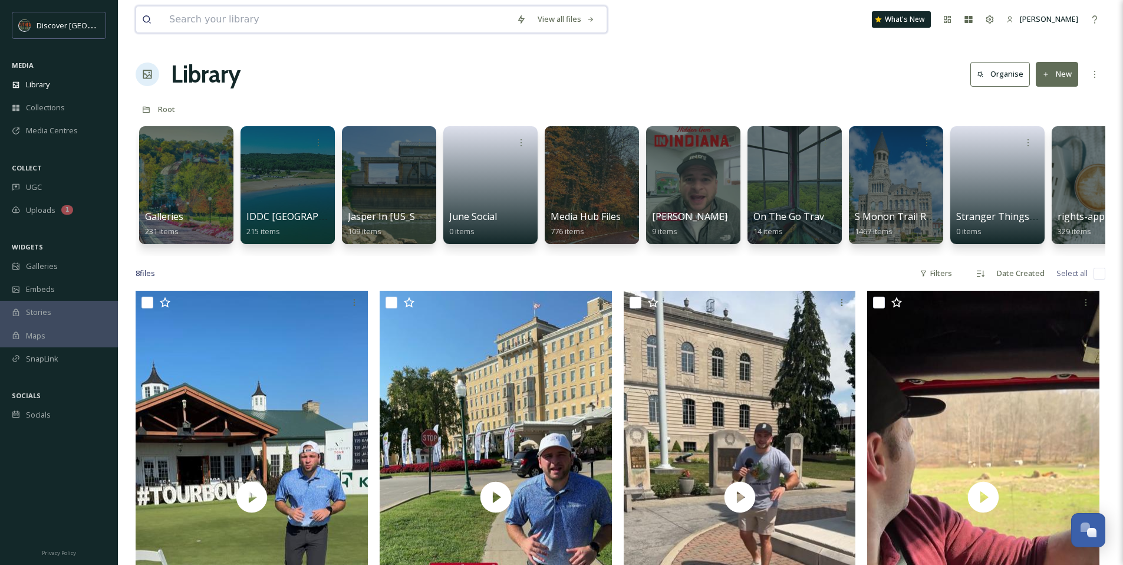
click at [209, 19] on input at bounding box center [336, 19] width 347 height 26
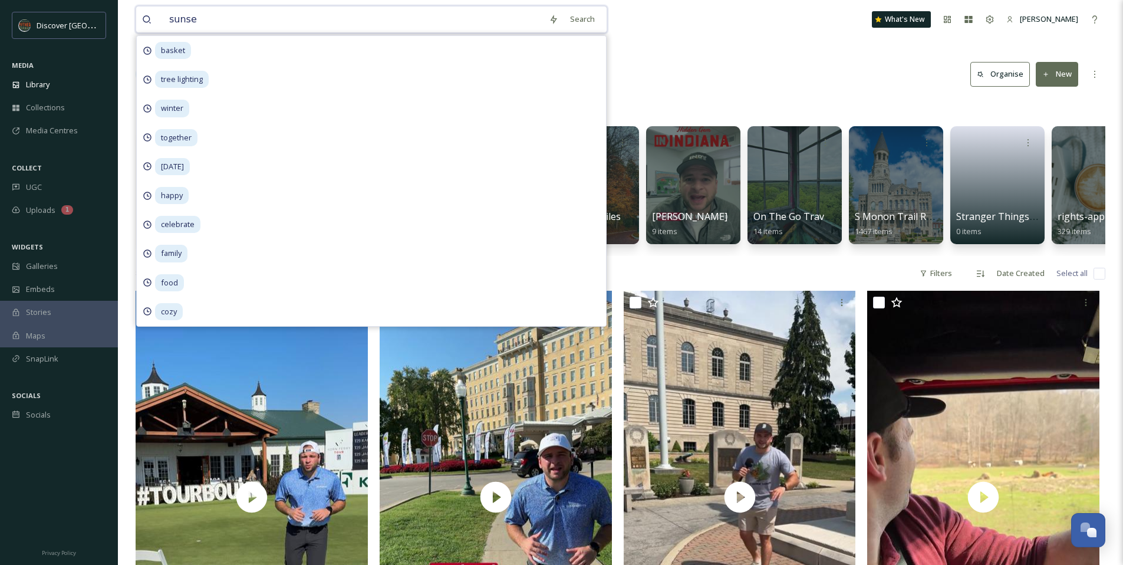
type input "sunset"
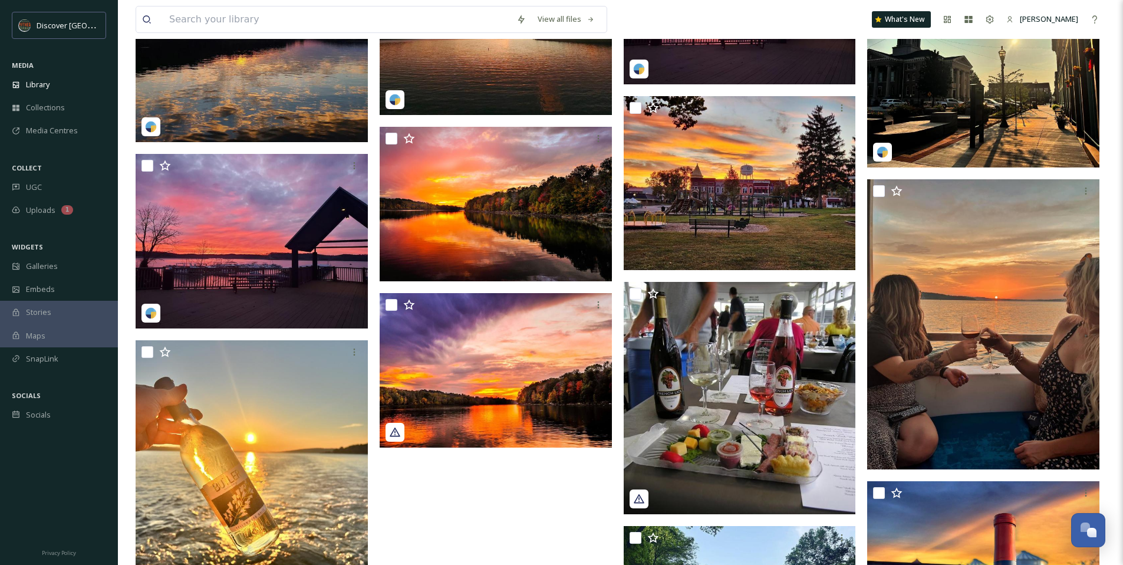
scroll to position [740, 0]
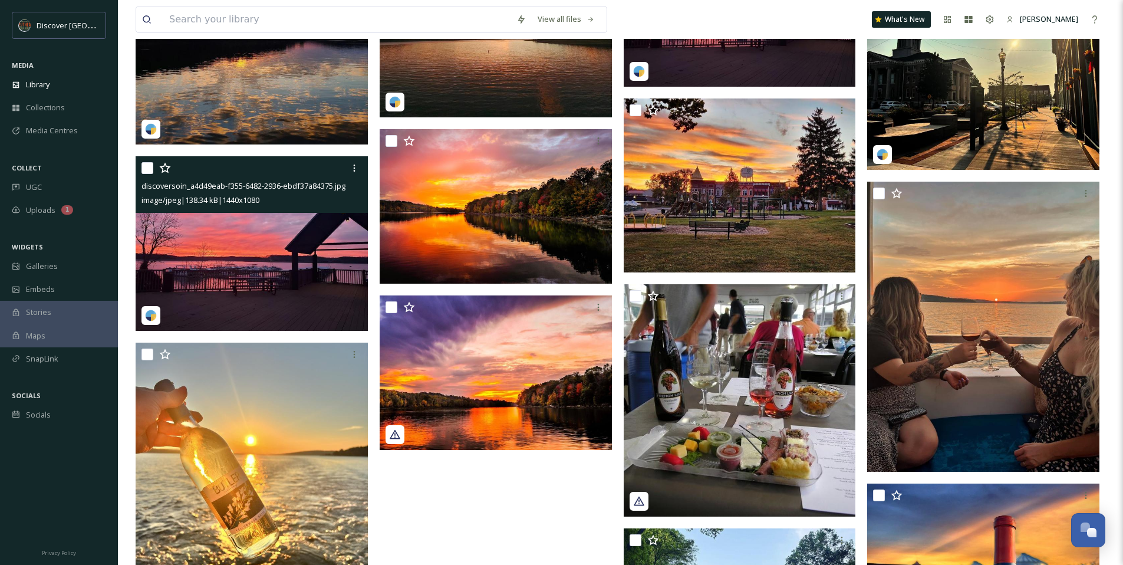
click at [288, 255] on img at bounding box center [252, 243] width 232 height 175
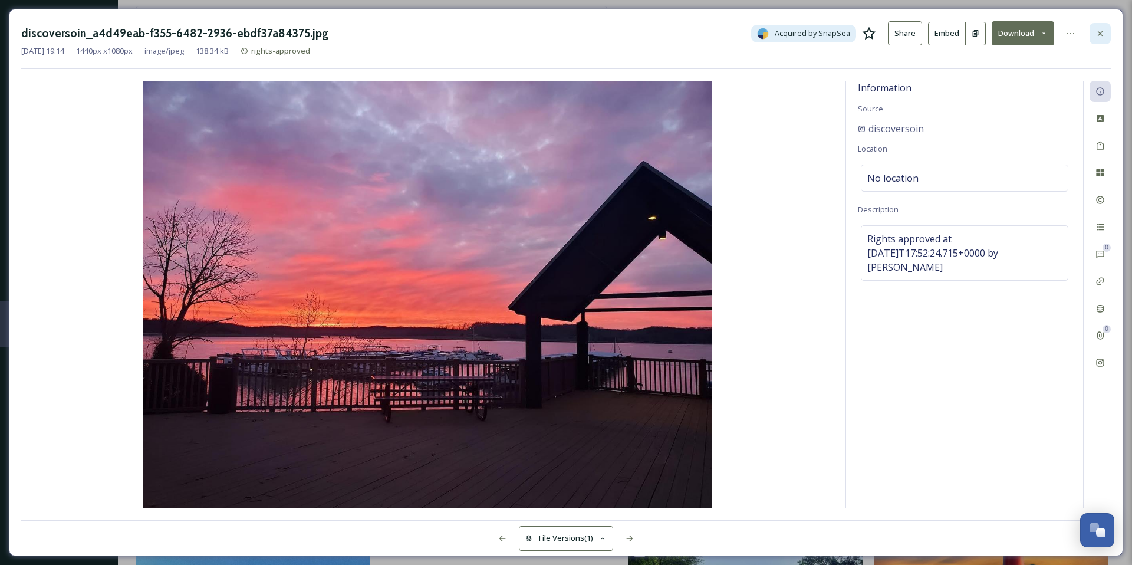
click at [1098, 31] on icon at bounding box center [1099, 33] width 9 height 9
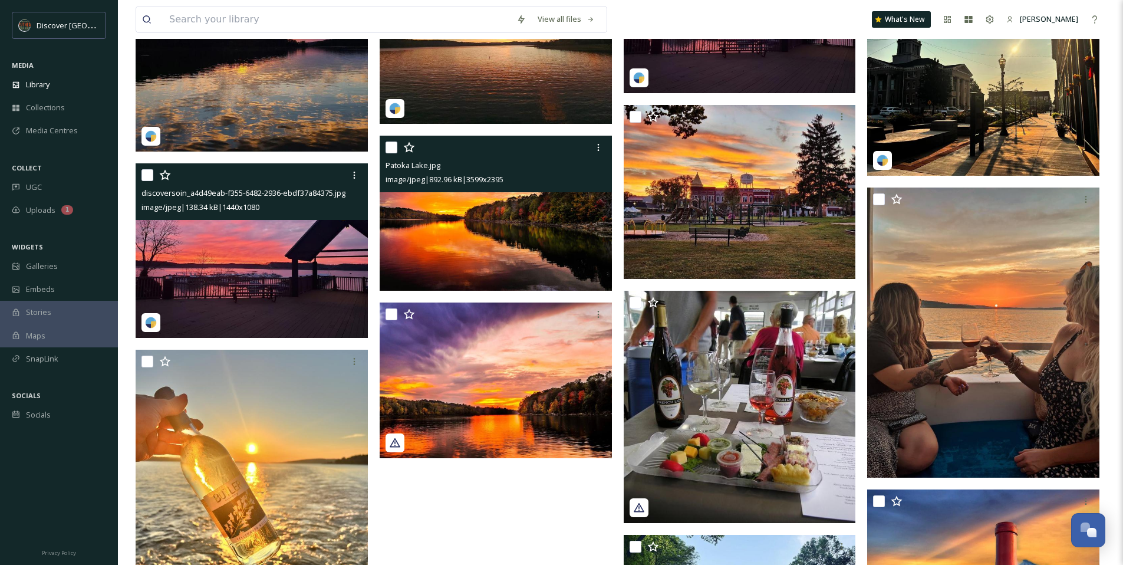
click at [562, 222] on img at bounding box center [496, 213] width 232 height 154
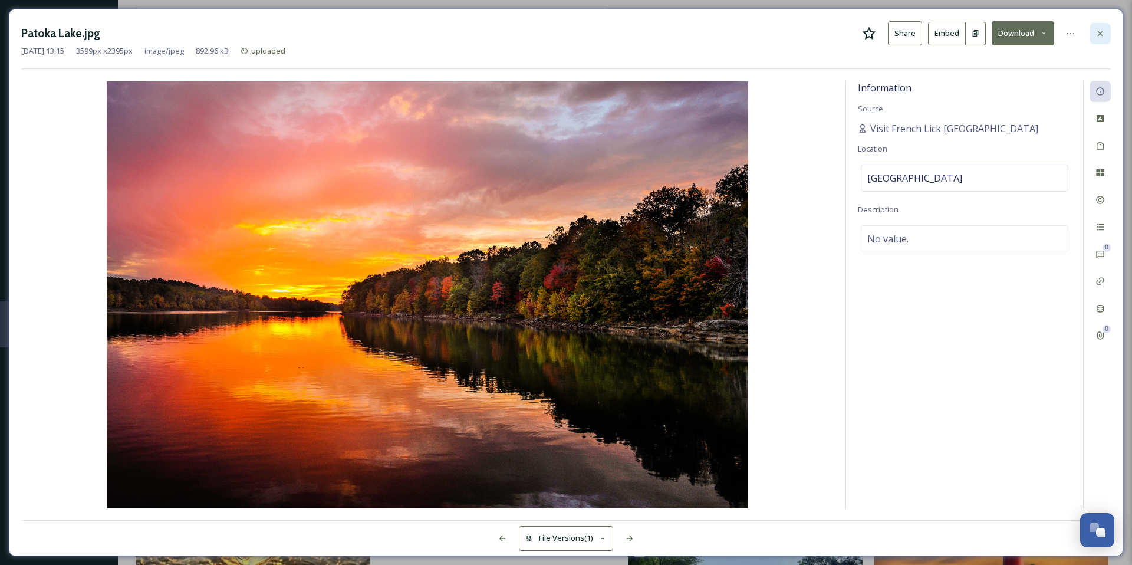
click at [1101, 38] on div at bounding box center [1100, 33] width 21 height 21
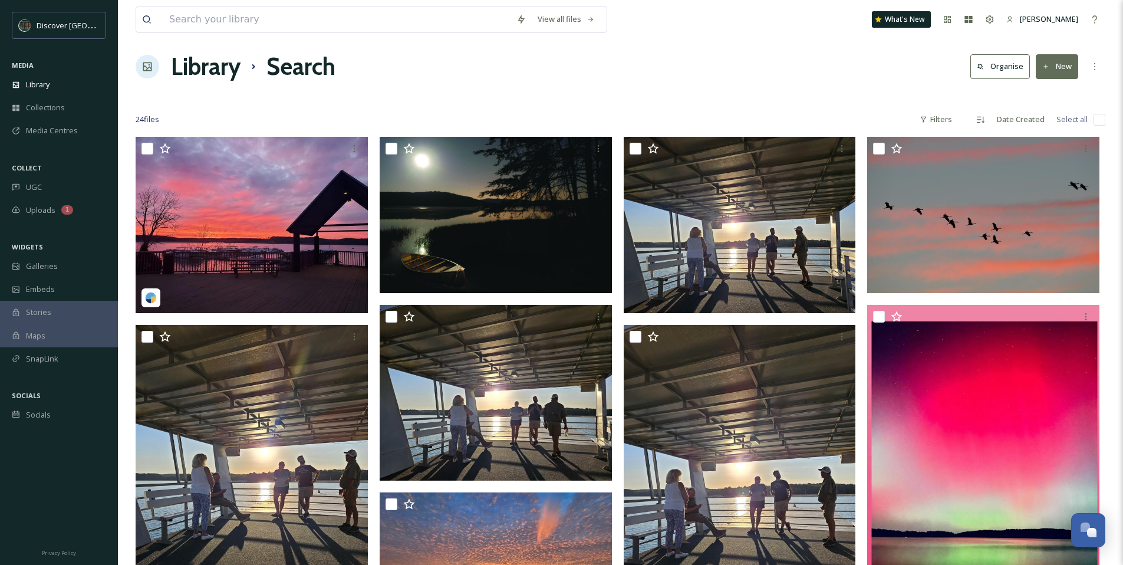
scroll to position [5, 0]
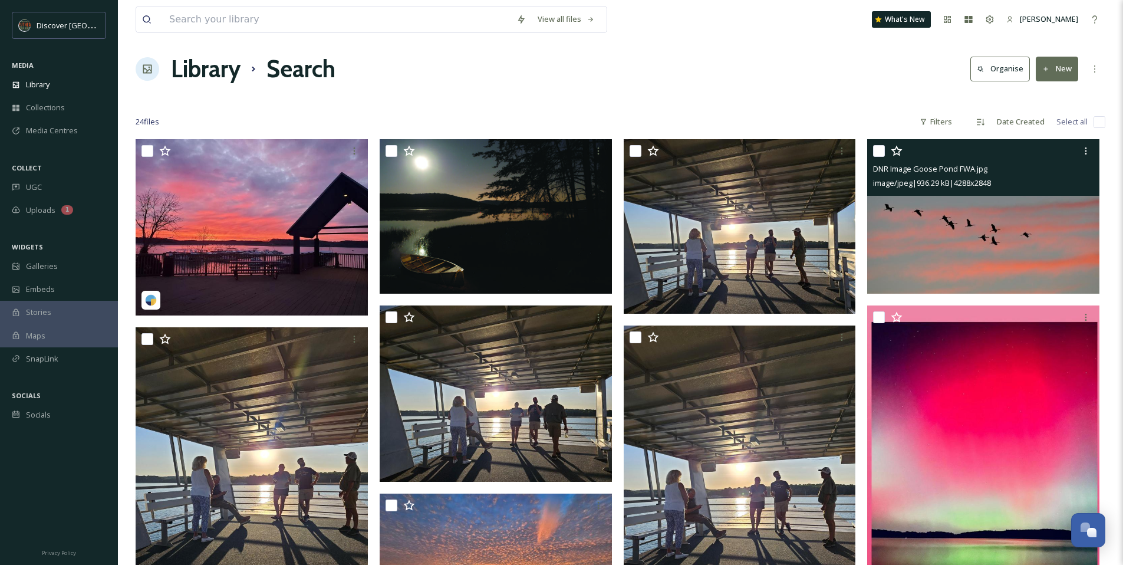
click at [971, 252] on img at bounding box center [983, 216] width 232 height 154
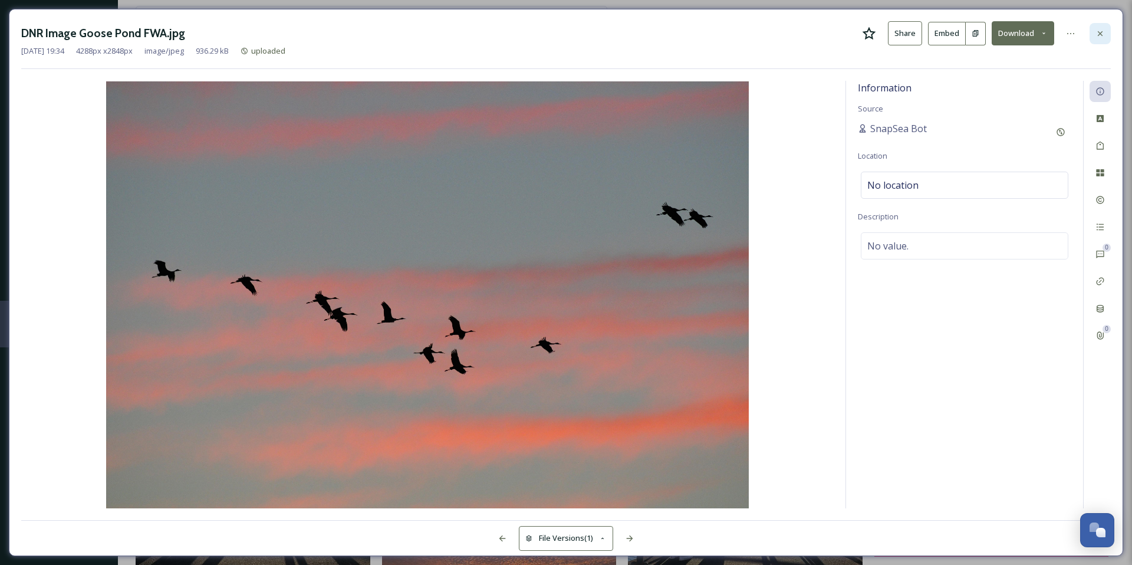
click at [1107, 37] on div at bounding box center [1100, 33] width 21 height 21
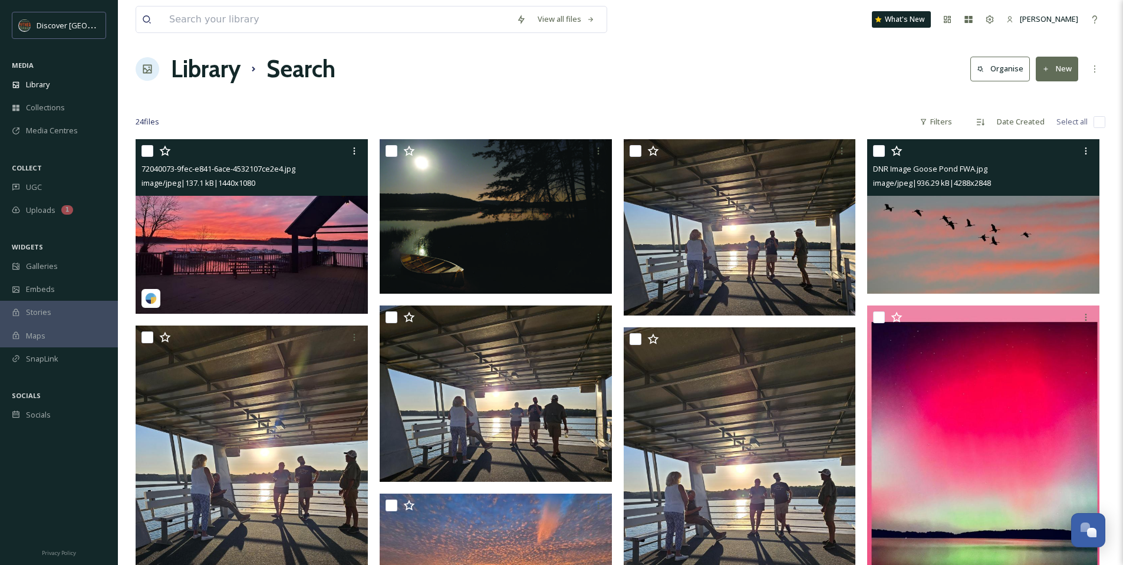
click at [337, 210] on img at bounding box center [252, 226] width 232 height 175
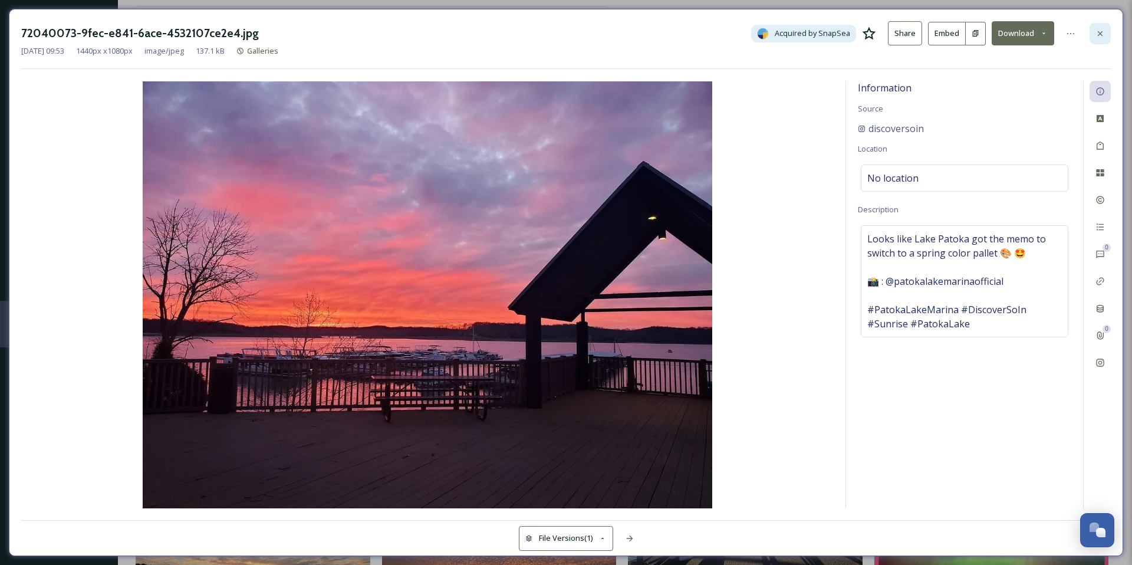
click at [1104, 35] on icon at bounding box center [1099, 33] width 9 height 9
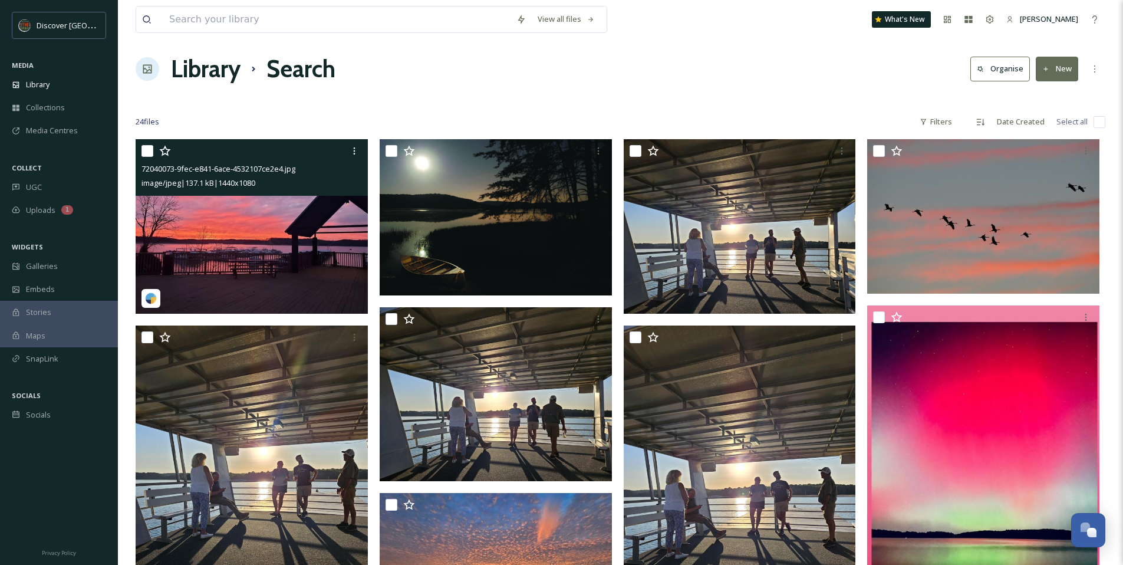
click at [278, 274] on img at bounding box center [252, 226] width 232 height 175
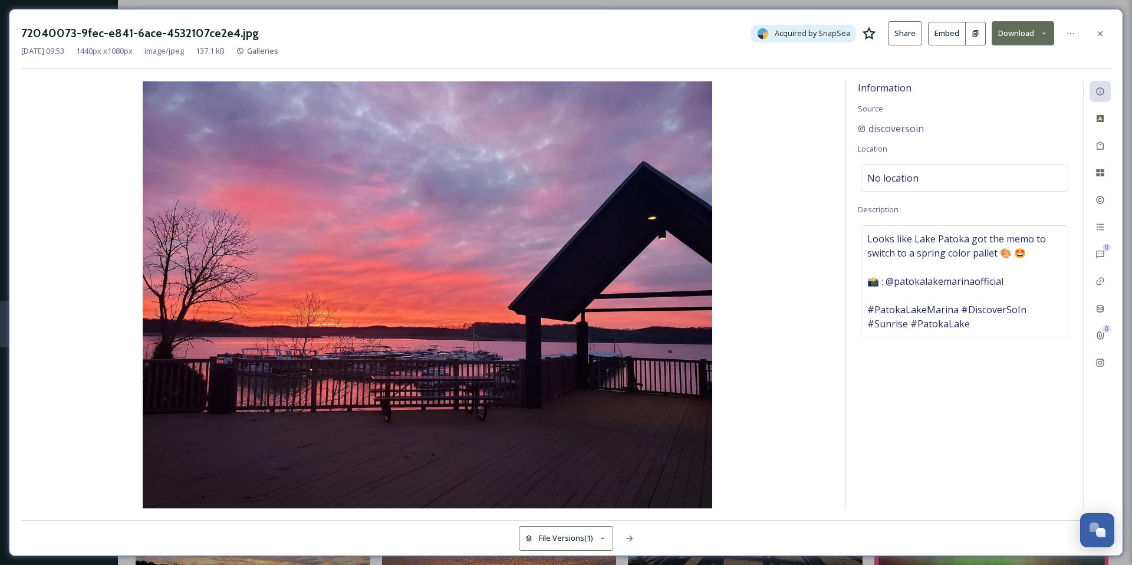
click at [1043, 29] on button "Download" at bounding box center [1023, 33] width 62 height 24
click at [1002, 56] on span "Download Original (1440 x 1080)" at bounding box center [991, 60] width 111 height 11
click at [828, 182] on img at bounding box center [427, 294] width 812 height 427
click at [818, 150] on img at bounding box center [427, 294] width 812 height 427
click at [1096, 35] on icon at bounding box center [1099, 33] width 9 height 9
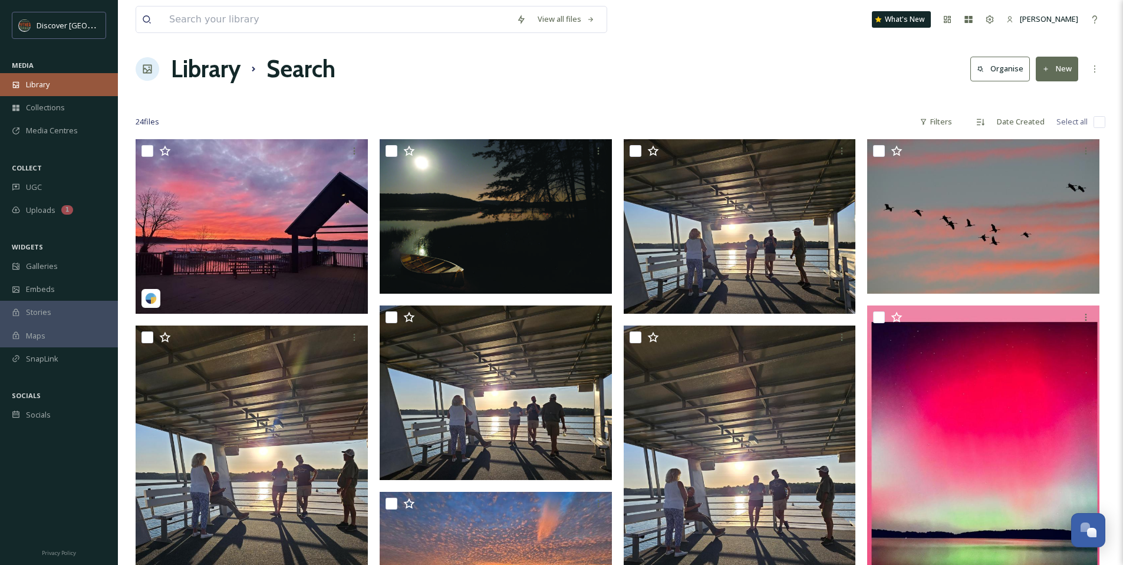
click at [78, 85] on div "Library" at bounding box center [59, 84] width 118 height 23
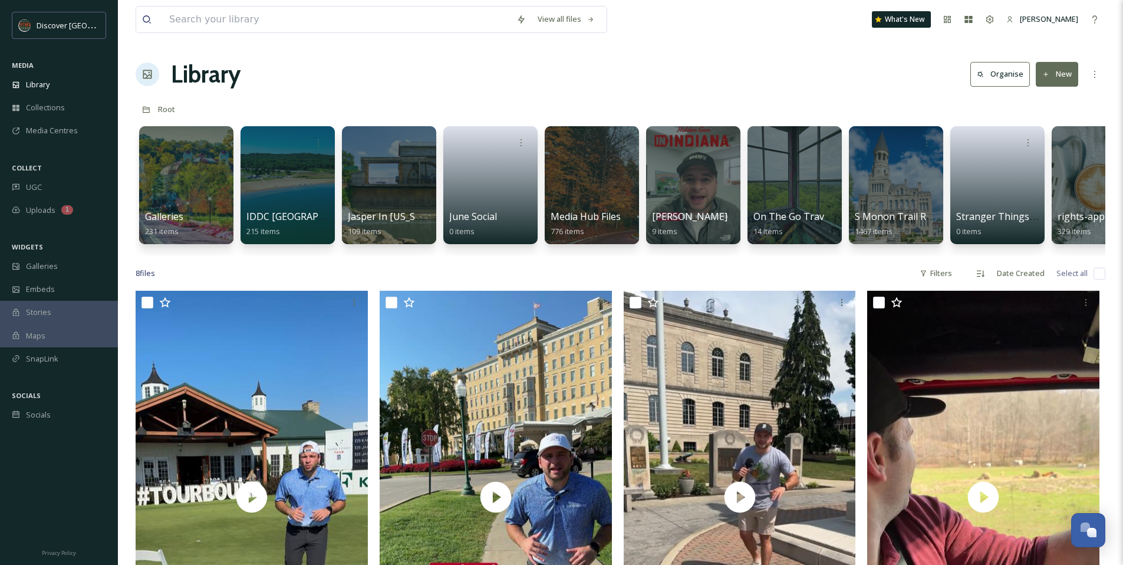
scroll to position [0, 26]
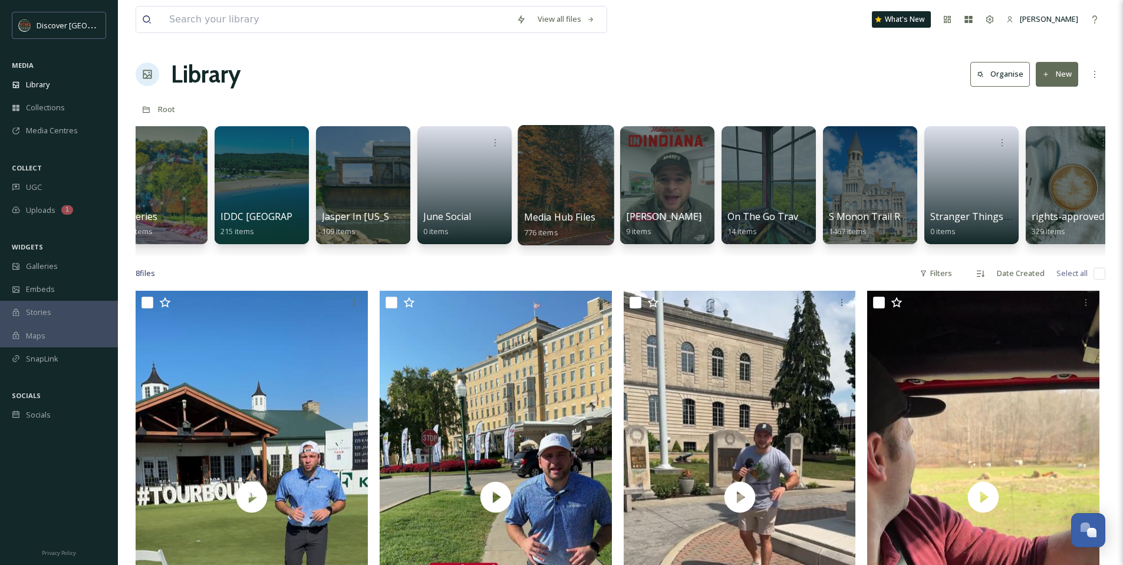
click at [562, 175] on div at bounding box center [566, 185] width 96 height 120
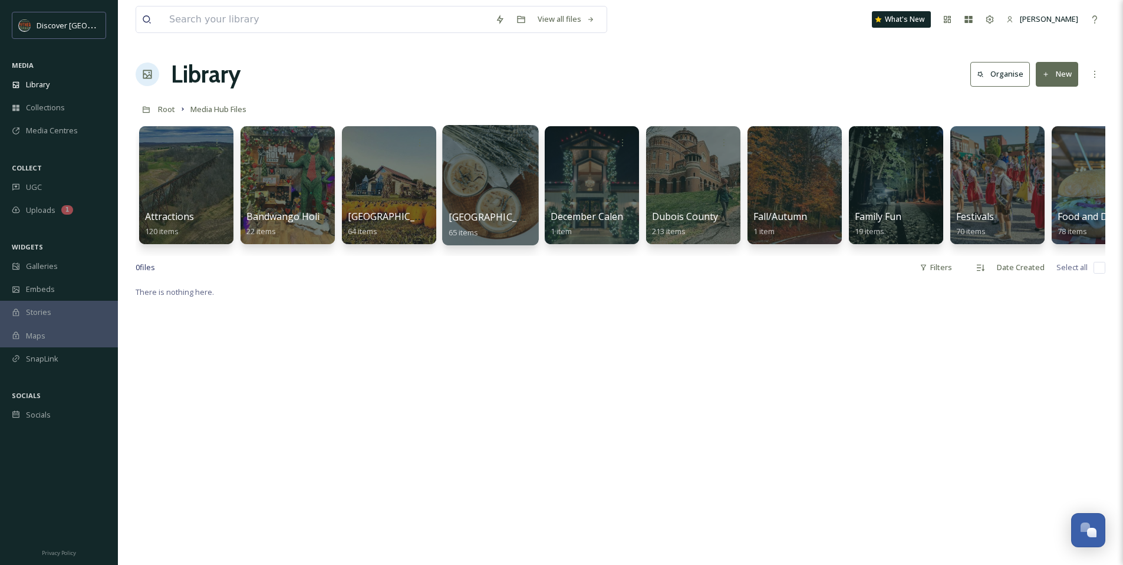
click at [468, 193] on div at bounding box center [490, 185] width 96 height 120
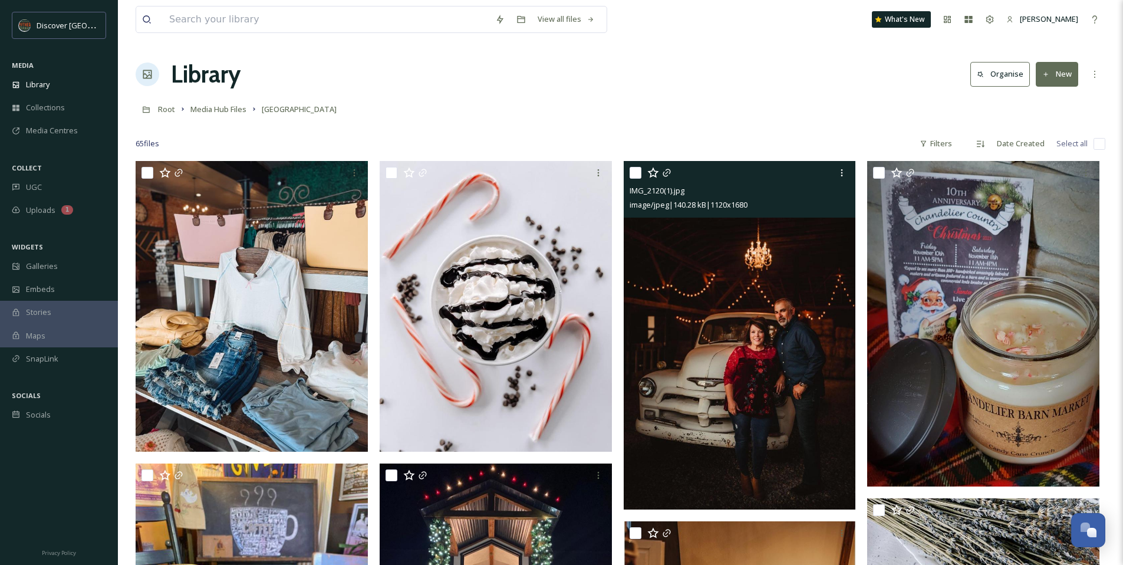
click at [716, 354] on img at bounding box center [740, 335] width 232 height 348
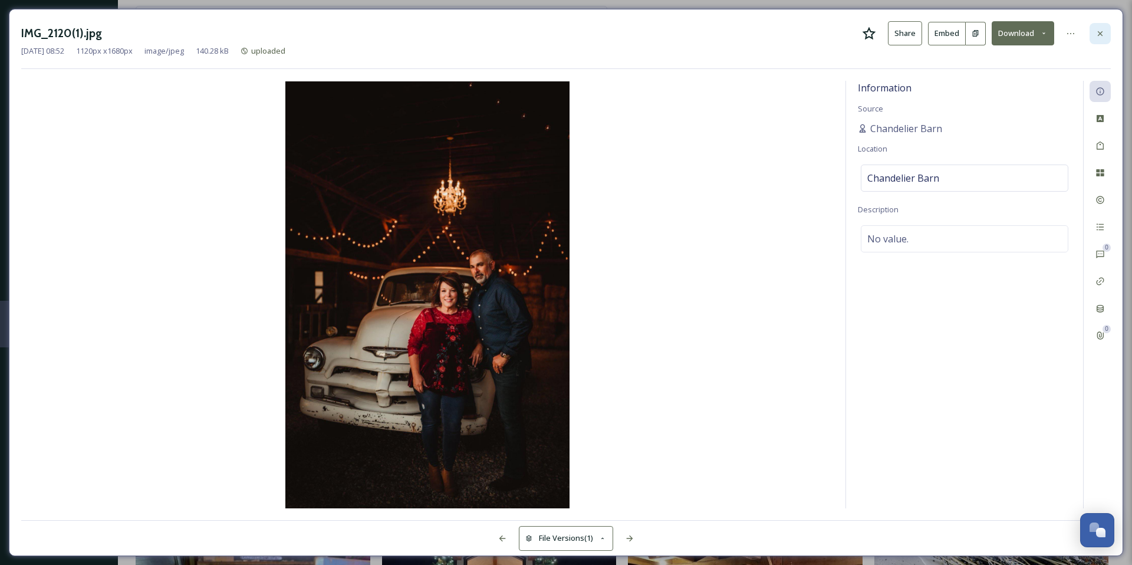
click at [1101, 35] on icon at bounding box center [1100, 33] width 5 height 5
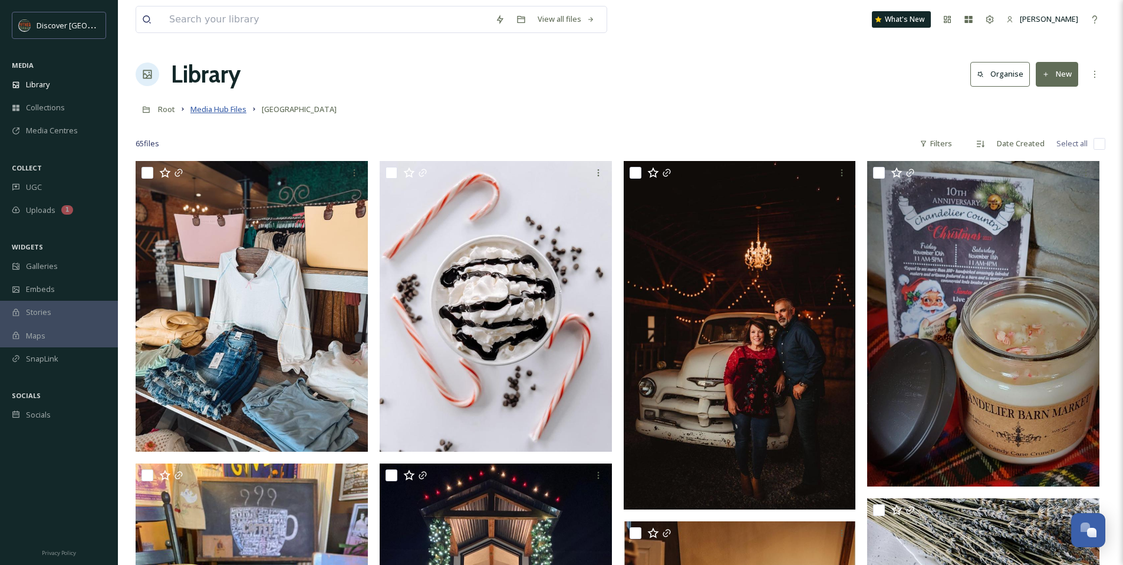
click at [234, 111] on span "Media Hub Files" at bounding box center [218, 109] width 56 height 11
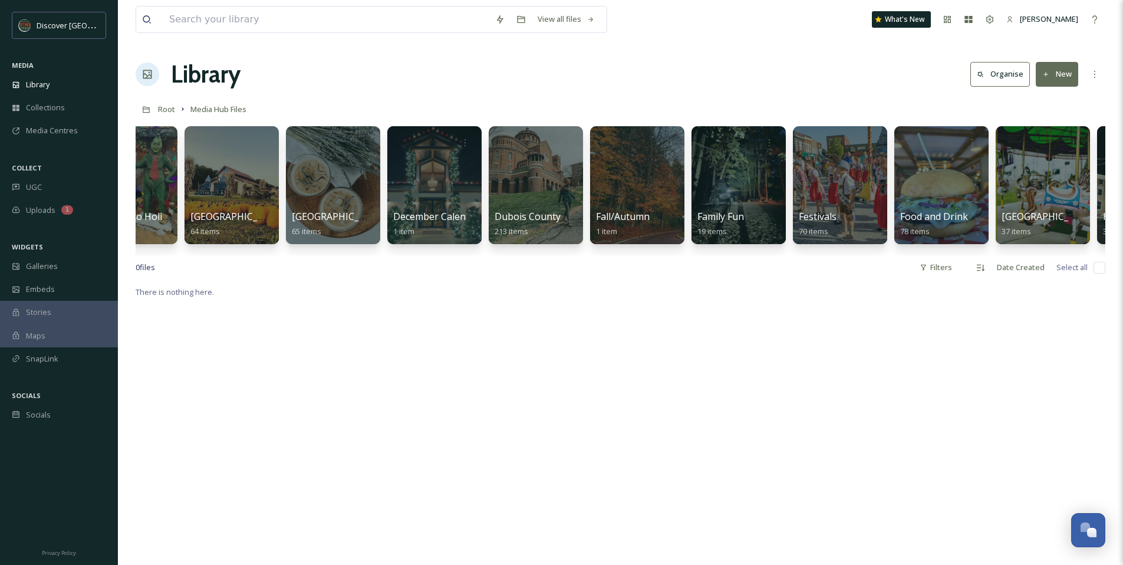
scroll to position [0, 169]
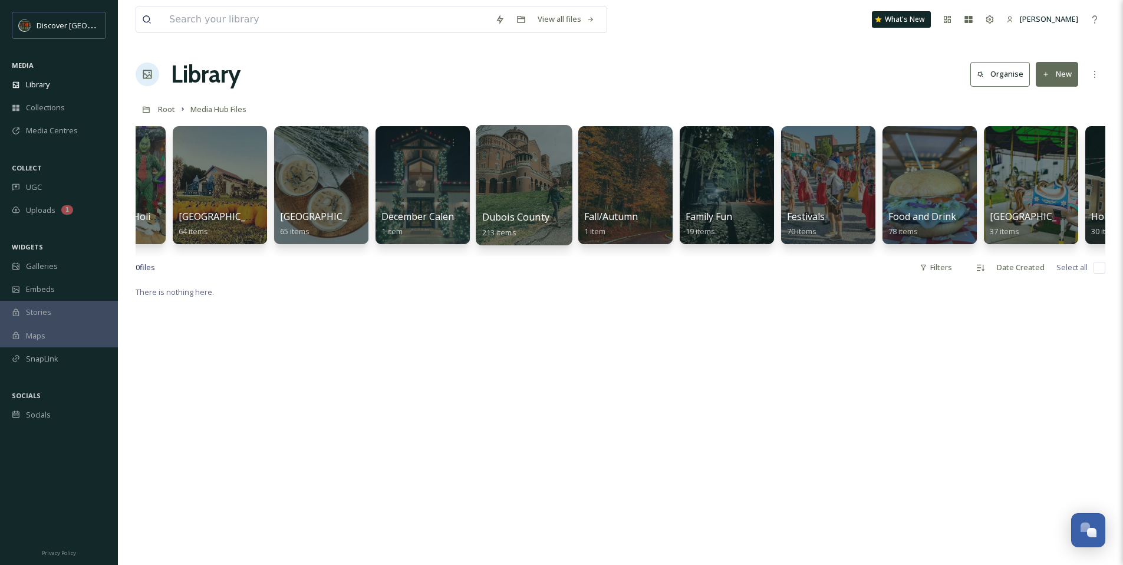
click at [492, 168] on div at bounding box center [524, 185] width 96 height 120
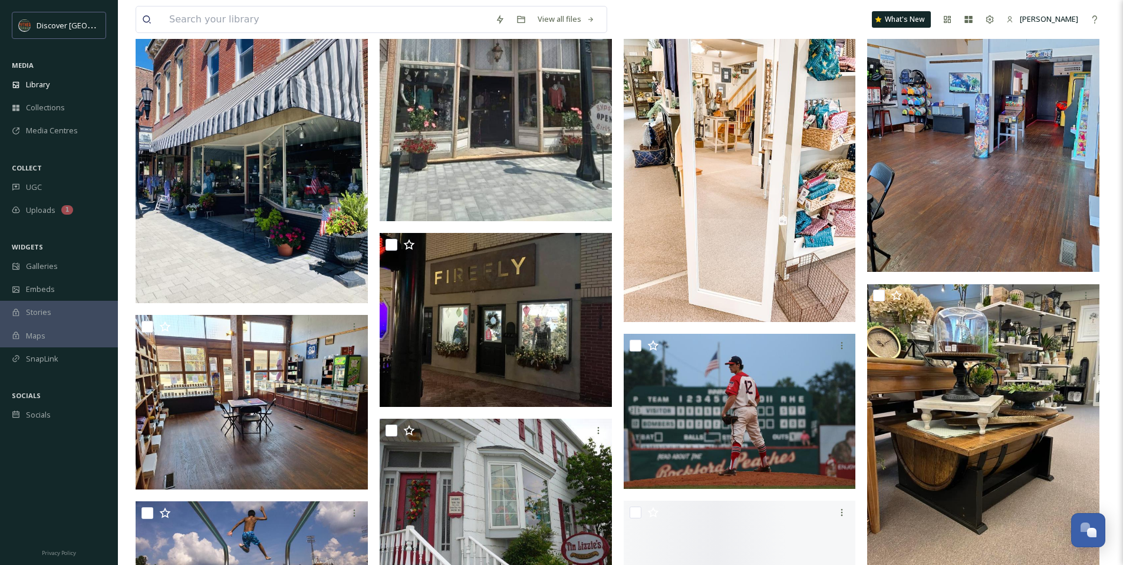
scroll to position [2124, 0]
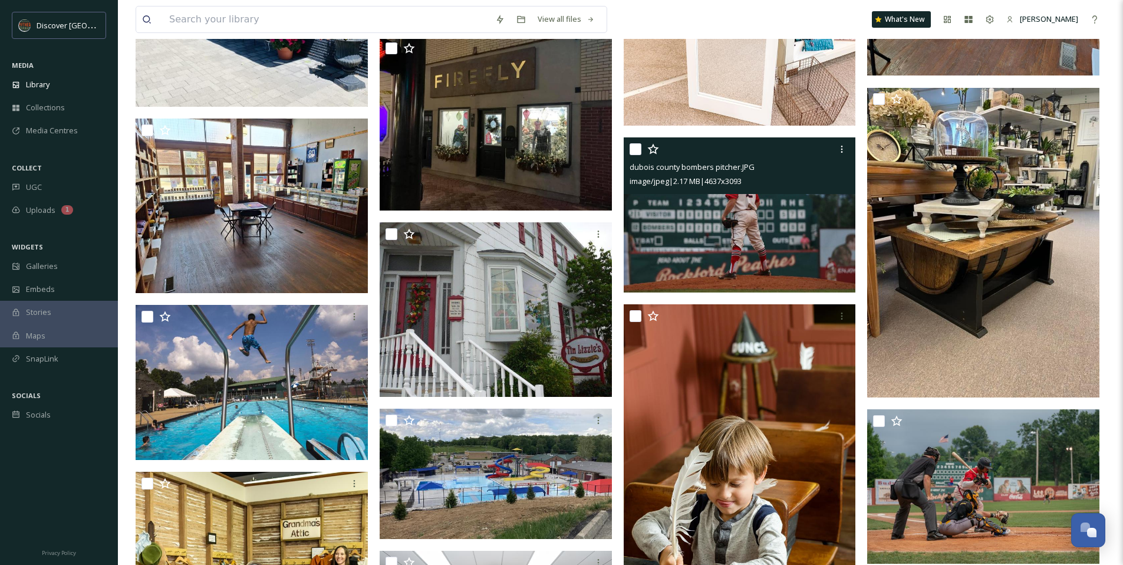
click at [670, 265] on img at bounding box center [740, 214] width 232 height 155
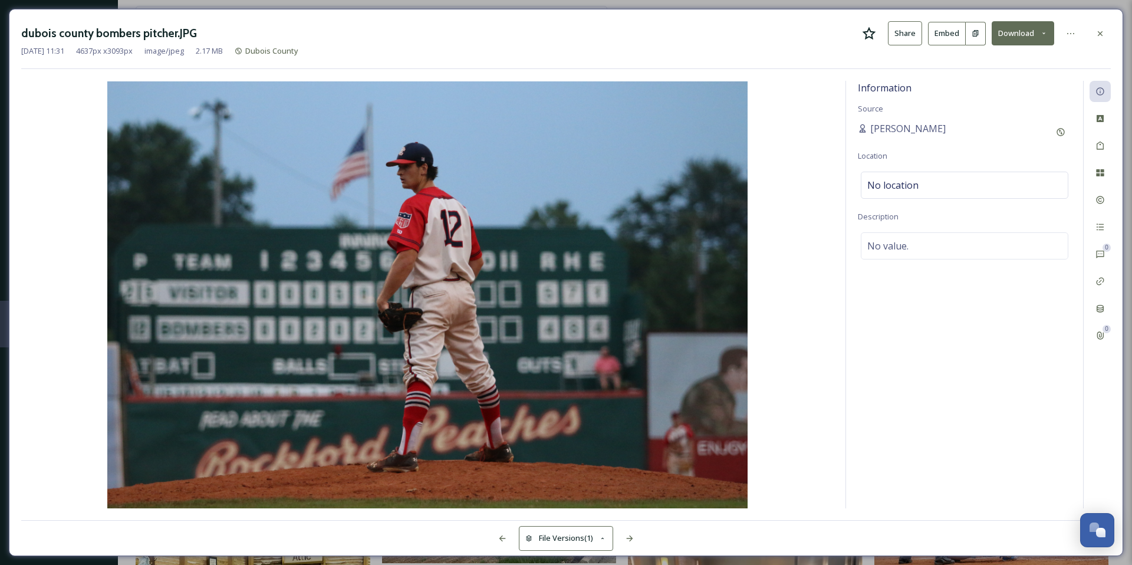
click at [868, 34] on icon at bounding box center [869, 34] width 14 height 14
click at [1095, 37] on icon at bounding box center [1099, 33] width 9 height 9
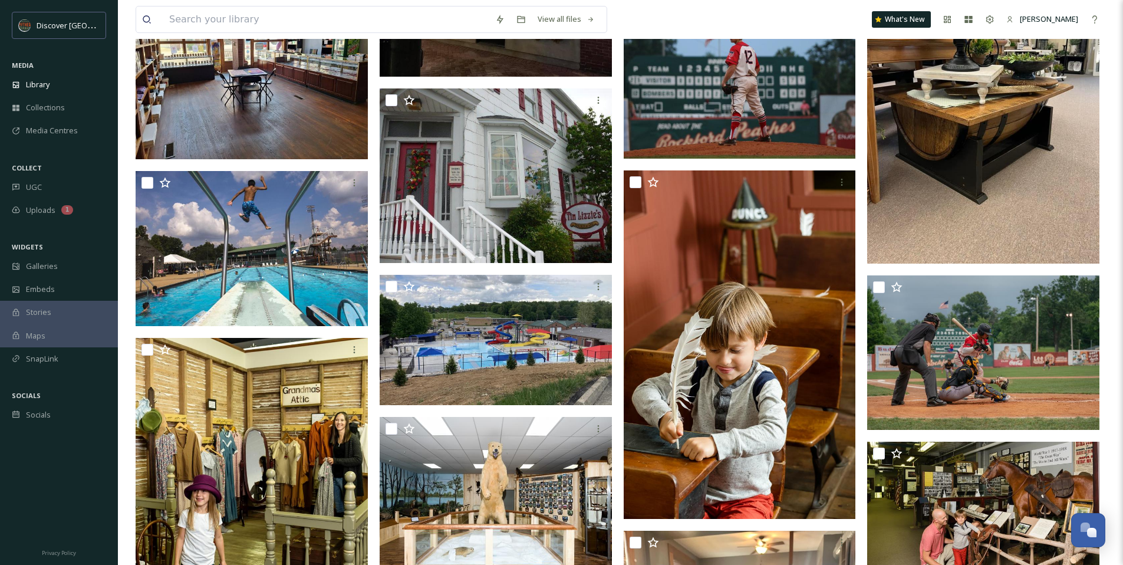
scroll to position [2265, 0]
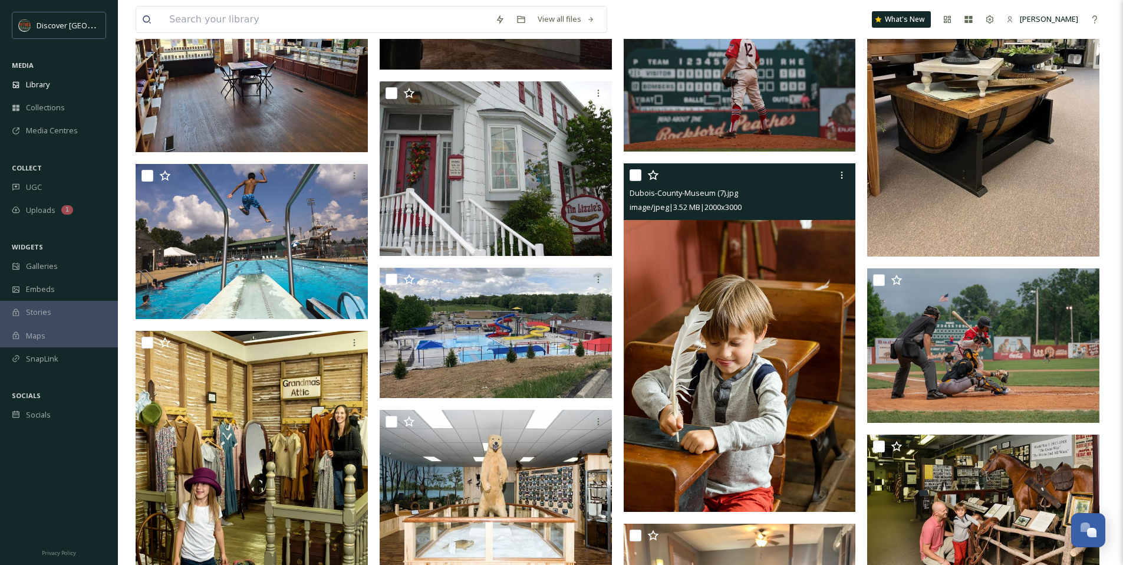
click at [677, 287] on img at bounding box center [740, 337] width 232 height 348
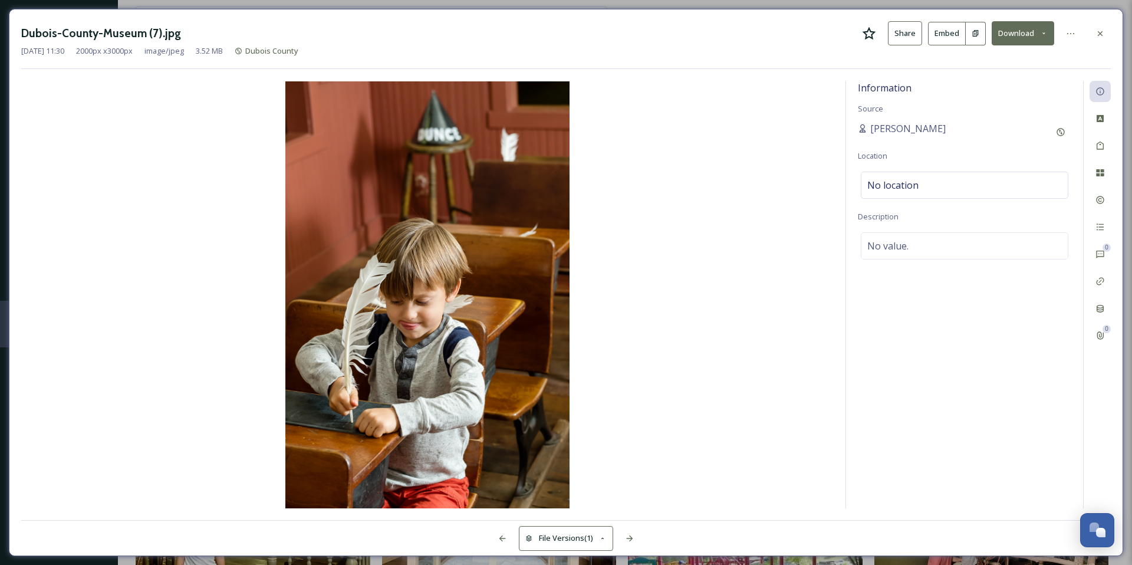
click at [1043, 31] on icon at bounding box center [1044, 33] width 8 height 8
click at [868, 28] on icon at bounding box center [869, 34] width 14 height 14
click at [1044, 35] on icon at bounding box center [1044, 33] width 8 height 8
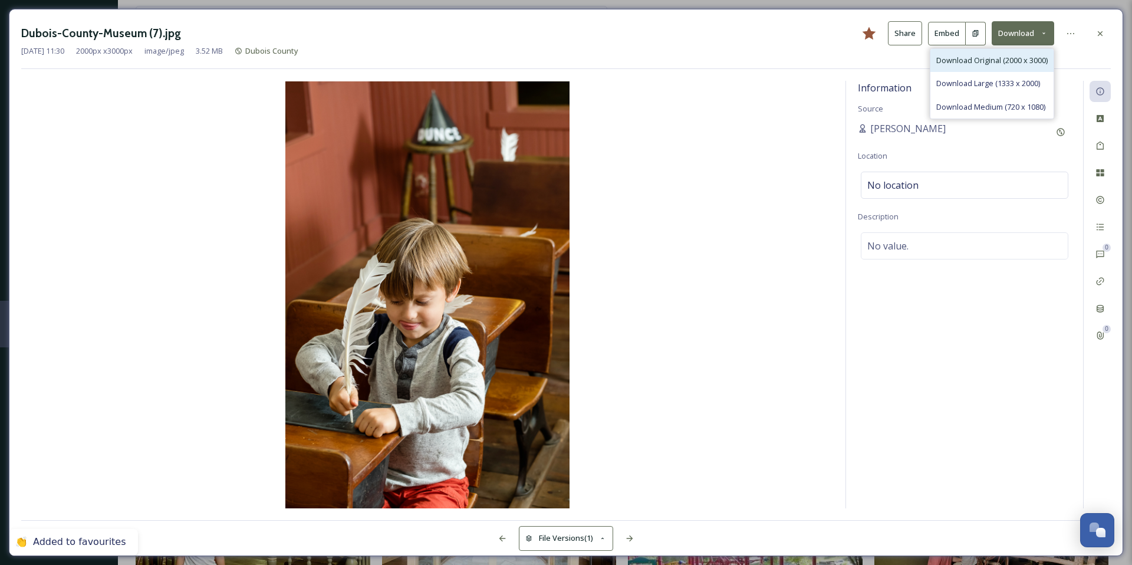
click at [1003, 57] on span "Download Original (2000 x 3000)" at bounding box center [991, 60] width 111 height 11
click at [1107, 31] on div at bounding box center [1100, 33] width 21 height 21
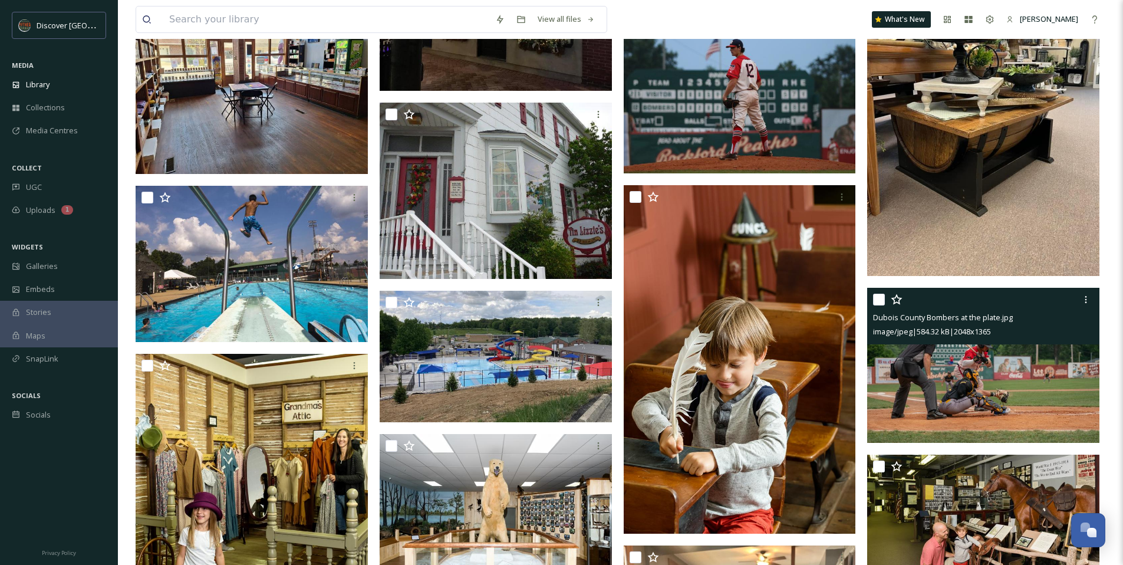
click at [900, 298] on icon at bounding box center [896, 299] width 11 height 11
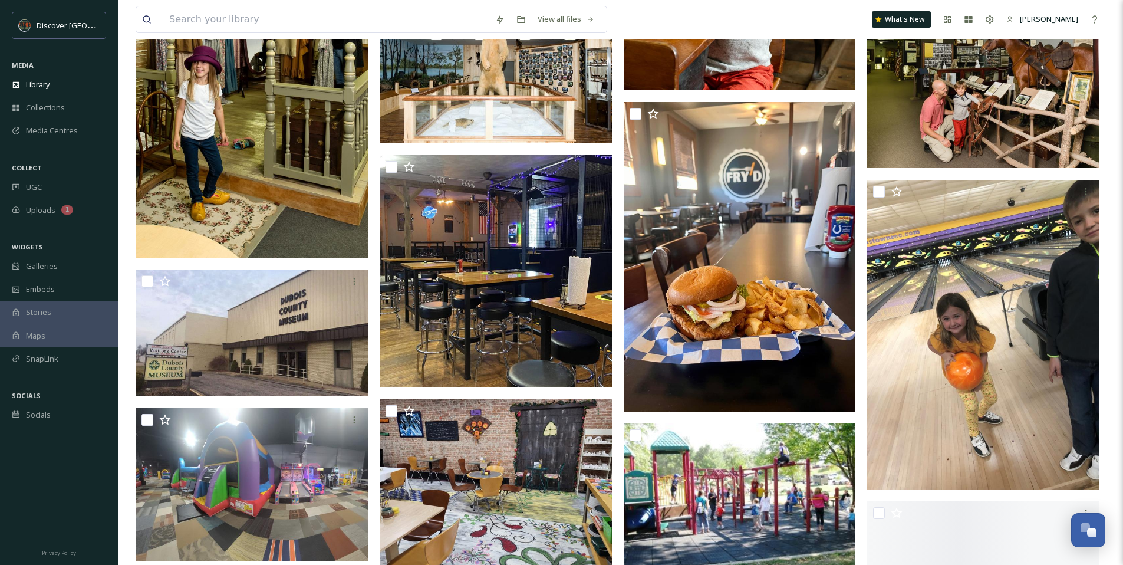
scroll to position [2694, 0]
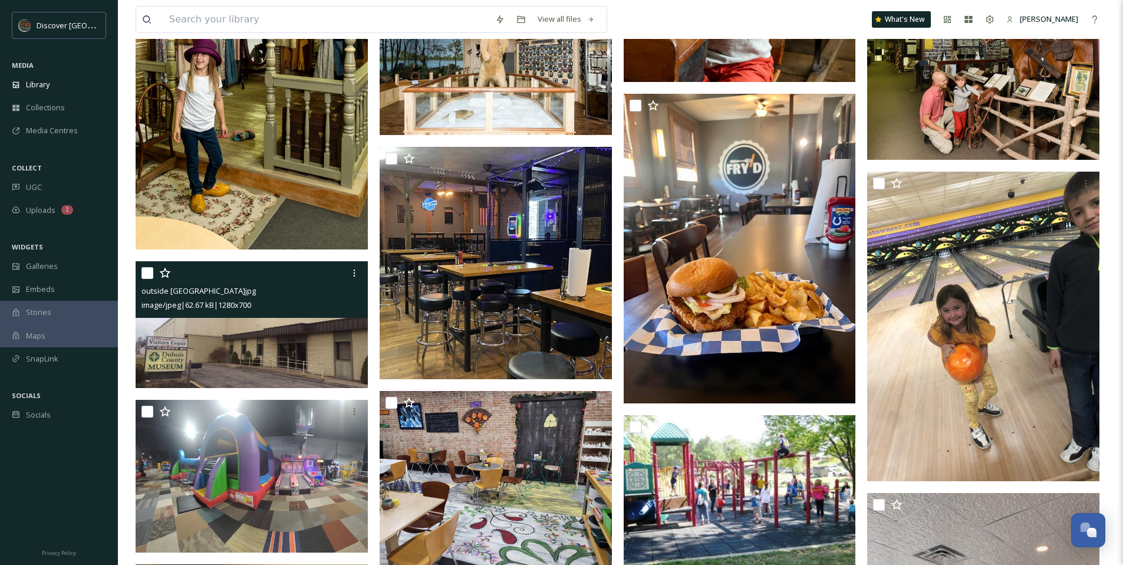
click at [264, 336] on img at bounding box center [252, 324] width 232 height 127
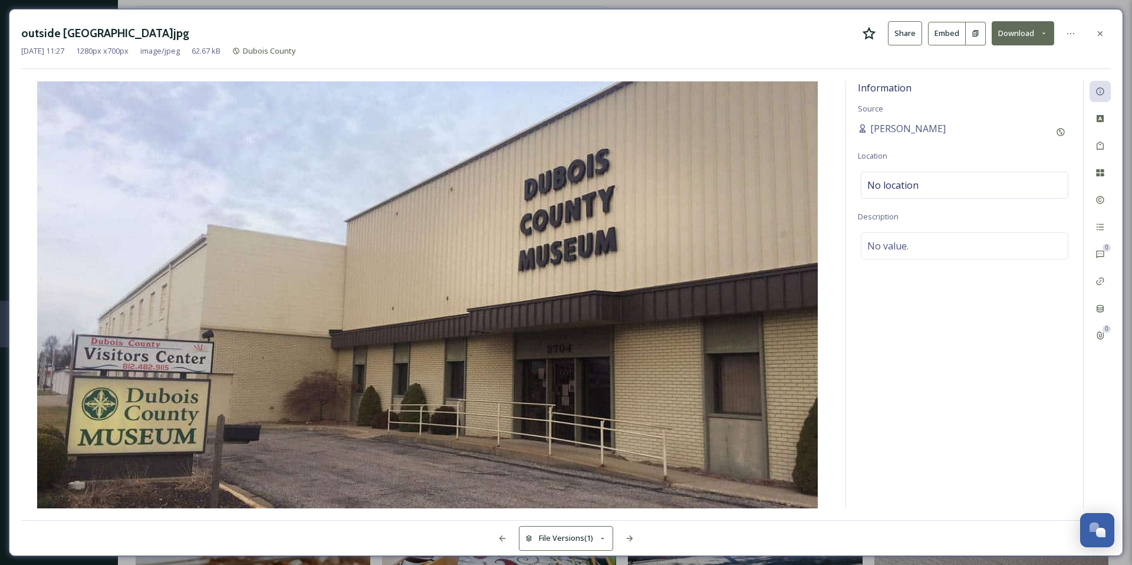
click at [572, 238] on img at bounding box center [427, 294] width 812 height 427
click at [777, 65] on div "outside [GEOGRAPHIC_DATA]jpg Share Embed Download [DATE] 11:27 1280 px x 700 px…" at bounding box center [566, 45] width 1090 height 48
click at [1081, 17] on div "outside [GEOGRAPHIC_DATA]jpg Share Embed Download [DATE] 11:27 1280 px x 700 px…" at bounding box center [566, 282] width 1114 height 547
click at [715, 39] on div "outside [GEOGRAPHIC_DATA]jpg Share Embed Download" at bounding box center [566, 33] width 1090 height 24
click at [1106, 34] on div at bounding box center [1100, 33] width 21 height 21
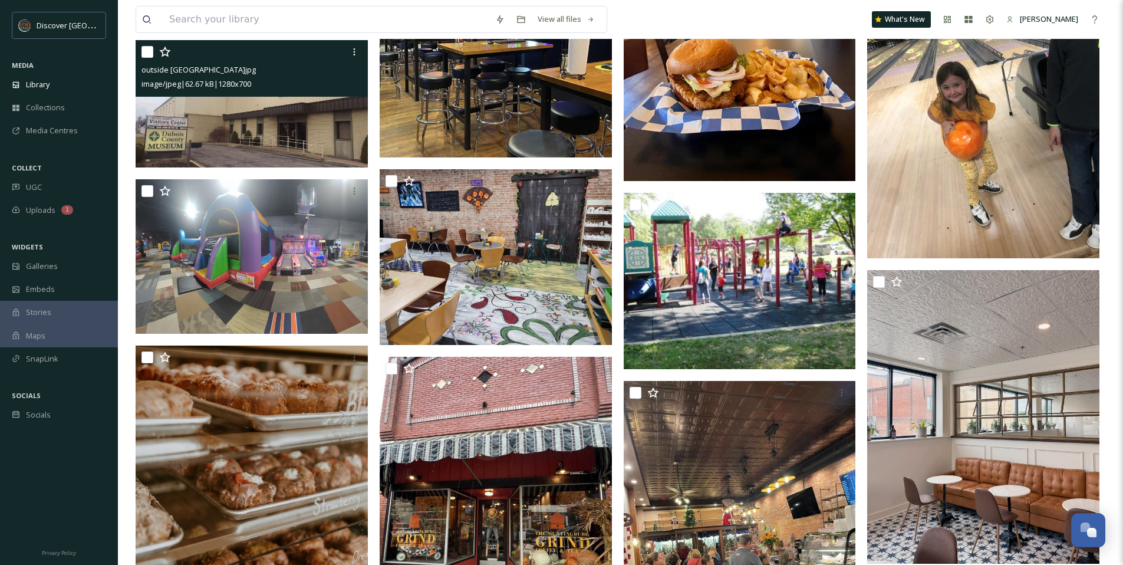
scroll to position [3086, 0]
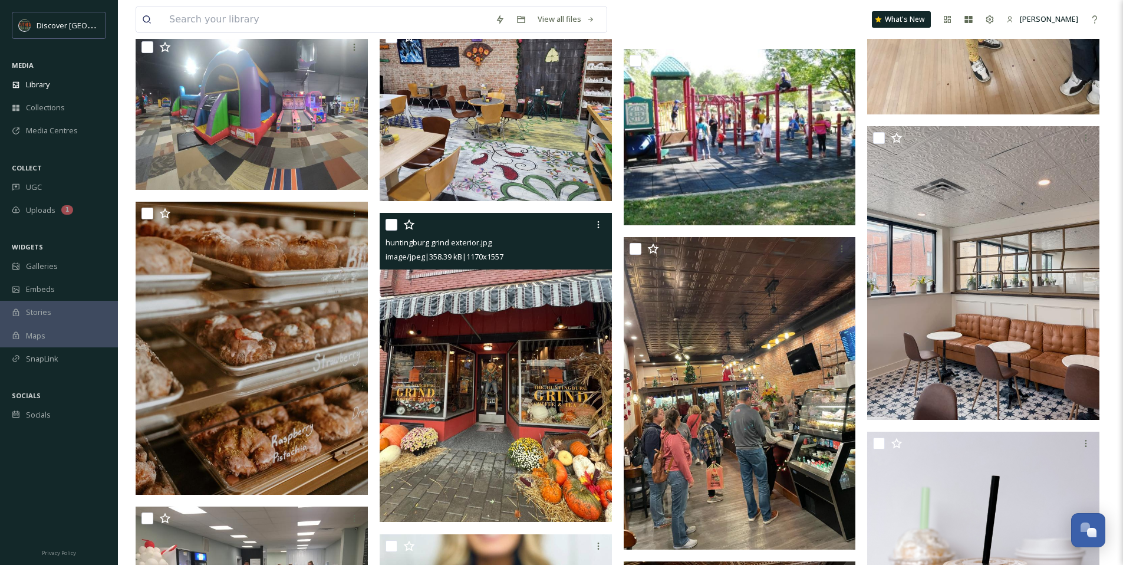
click at [509, 337] on img at bounding box center [496, 367] width 232 height 309
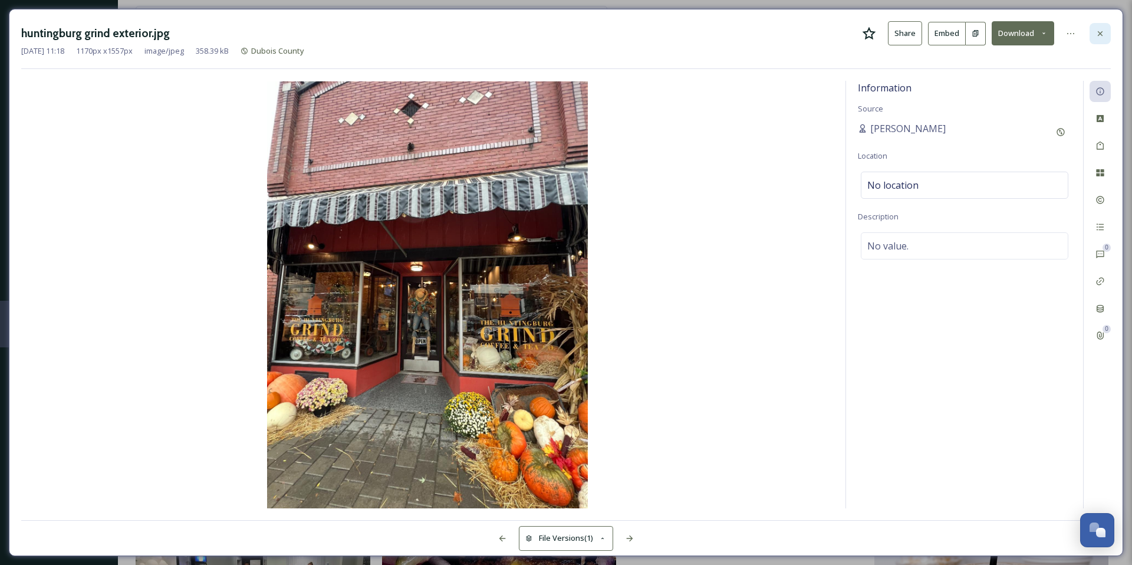
click at [1099, 29] on icon at bounding box center [1099, 33] width 9 height 9
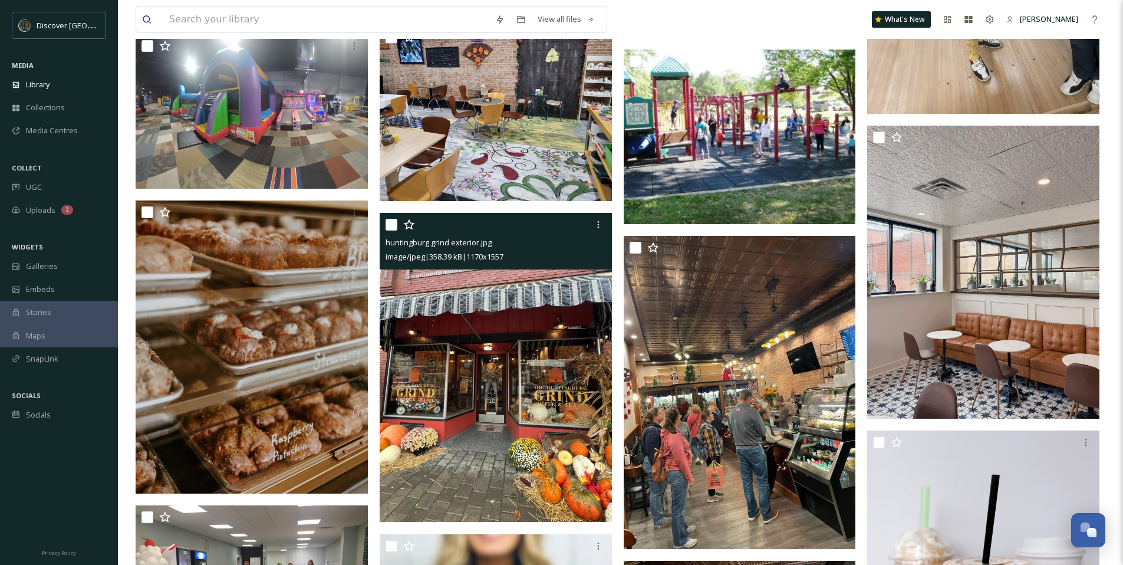
scroll to position [3091, 0]
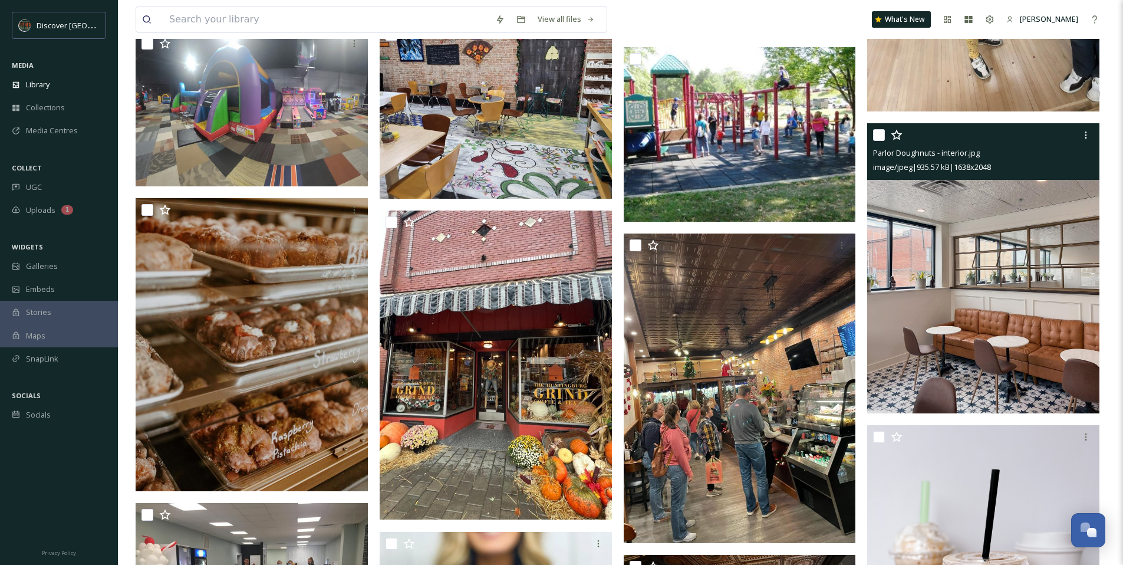
click at [989, 283] on img at bounding box center [983, 268] width 232 height 291
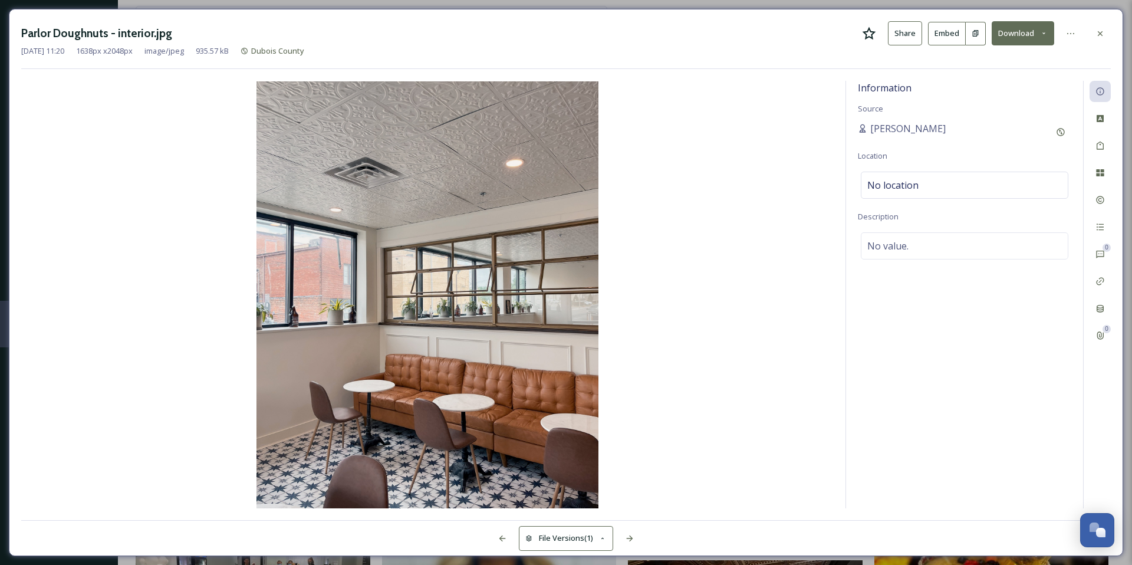
click at [870, 33] on icon at bounding box center [869, 34] width 14 height 14
click at [1105, 29] on div at bounding box center [1100, 33] width 21 height 21
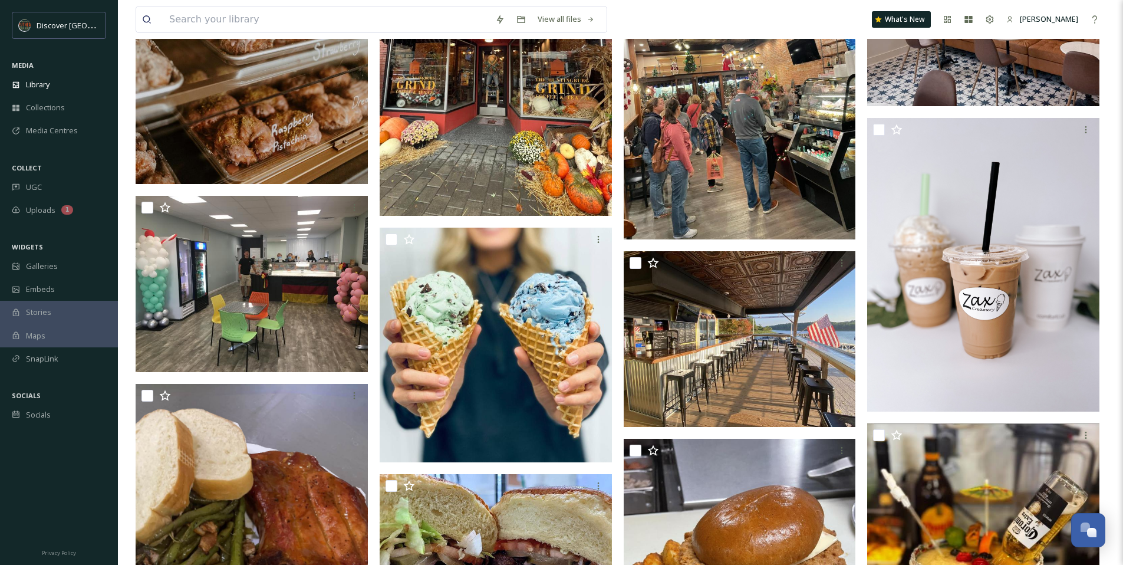
scroll to position [3406, 0]
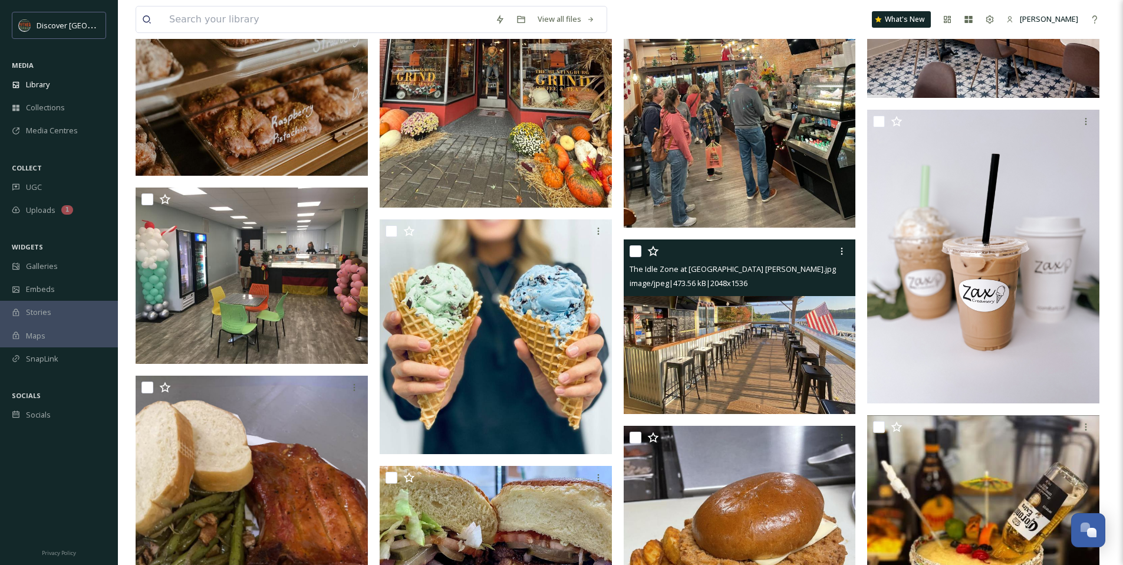
click at [697, 318] on img at bounding box center [740, 326] width 232 height 175
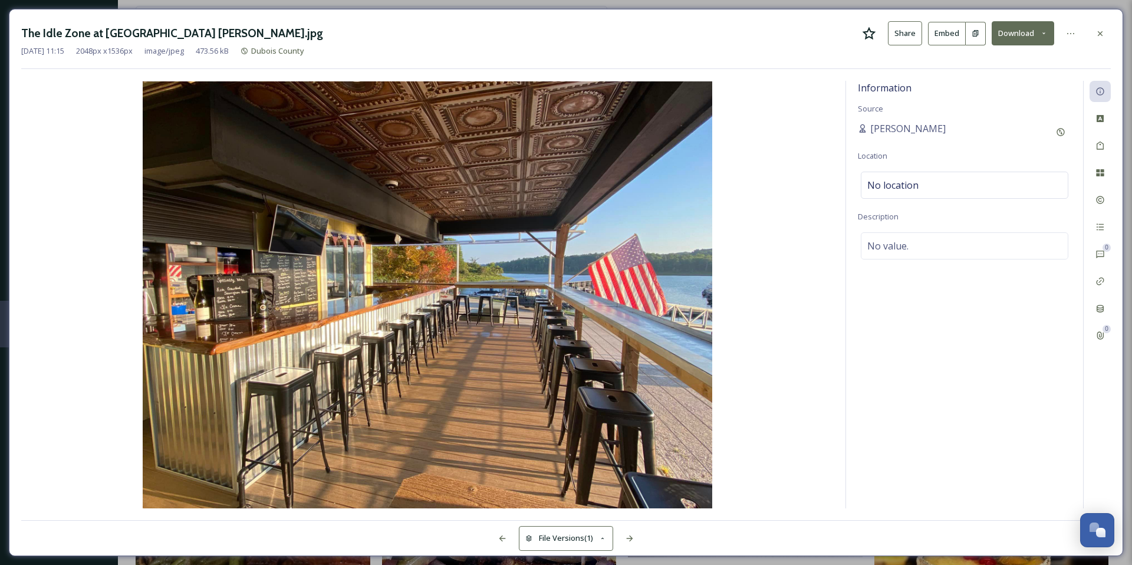
click at [866, 31] on icon at bounding box center [870, 33] width 14 height 13
click at [1100, 39] on div at bounding box center [1100, 33] width 21 height 21
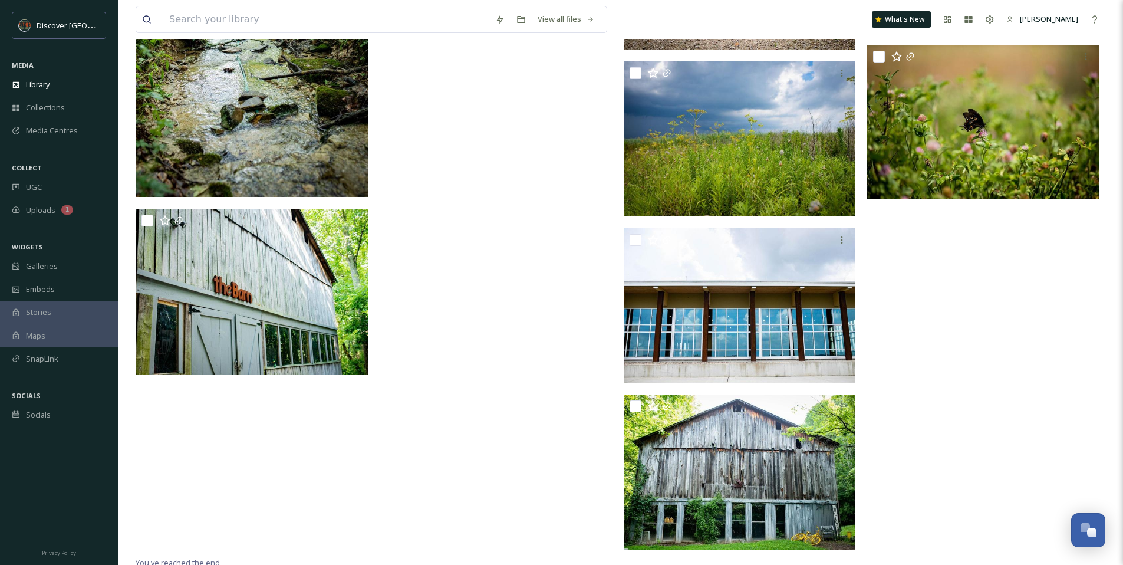
scroll to position [11360, 0]
